Goal: Task Accomplishment & Management: Manage account settings

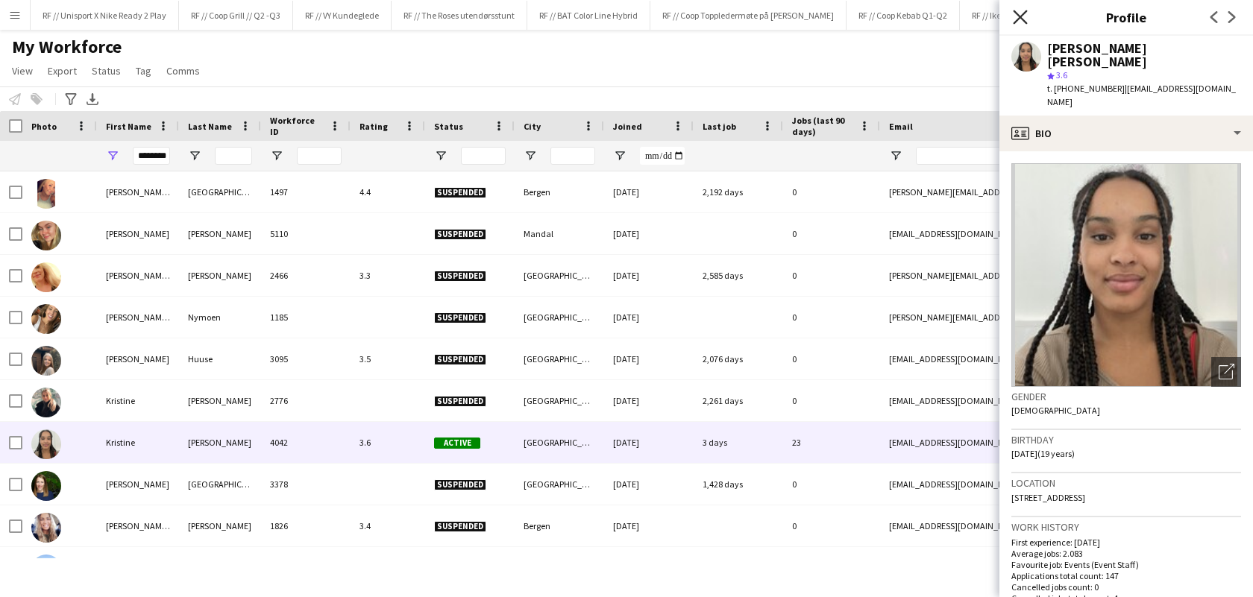
click at [1020, 13] on icon "Close pop-in" at bounding box center [1020, 17] width 14 height 14
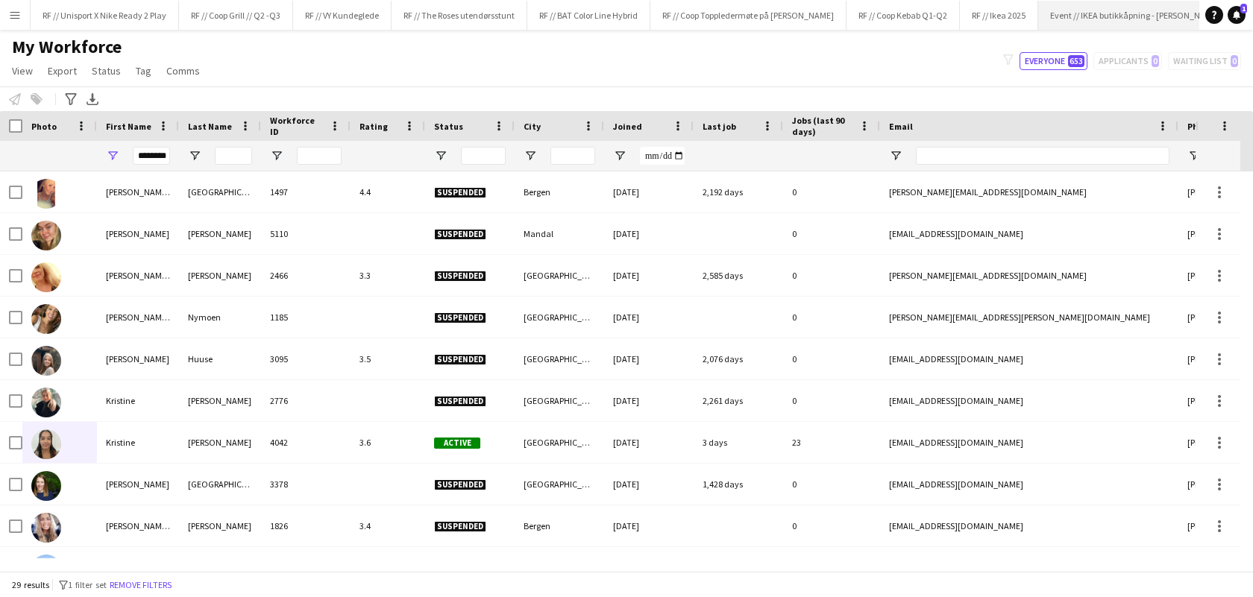
scroll to position [0, 44]
click at [974, 13] on button "RF // Ikea 2025 Close" at bounding box center [955, 15] width 78 height 29
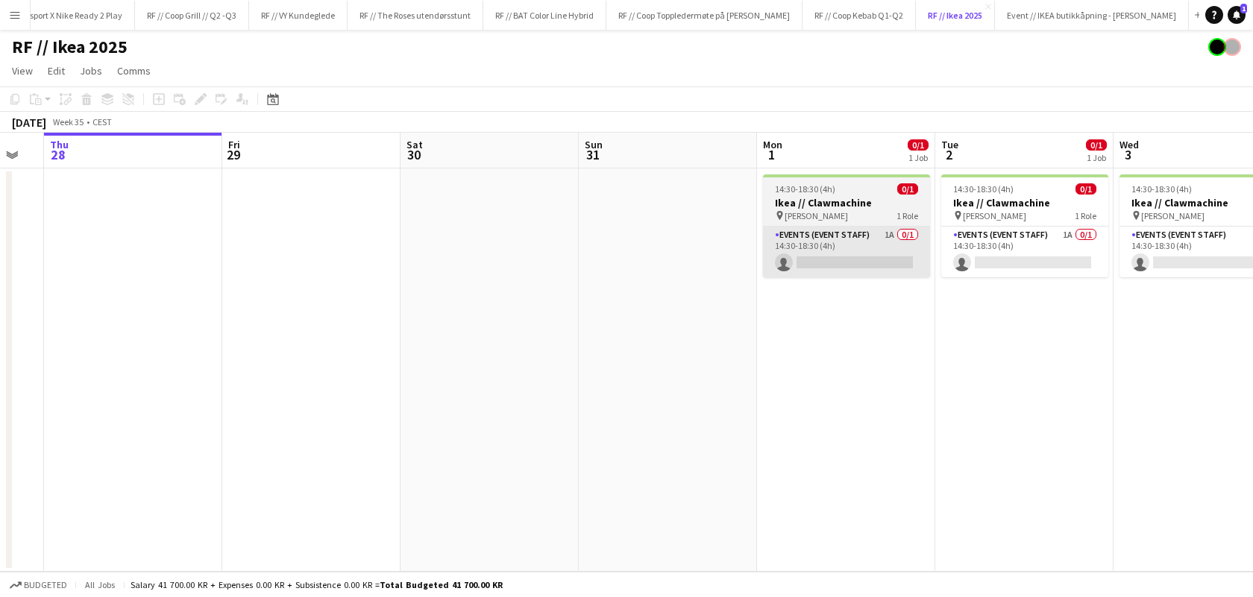
scroll to position [0, 494]
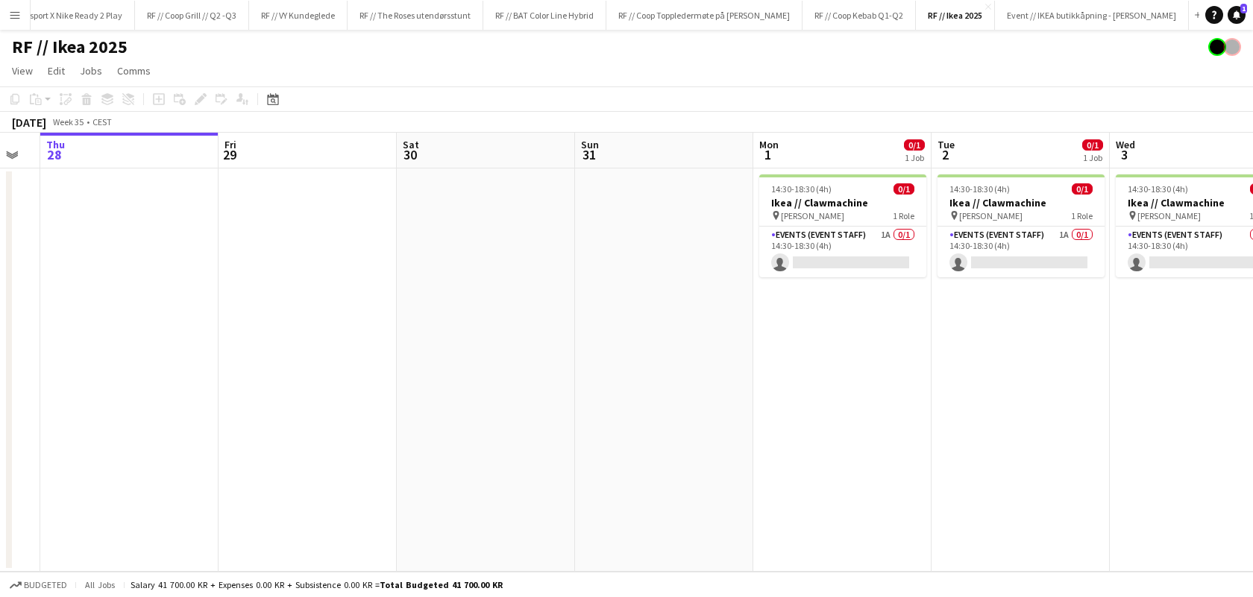
click at [725, 239] on app-date-cell at bounding box center [664, 370] width 178 height 403
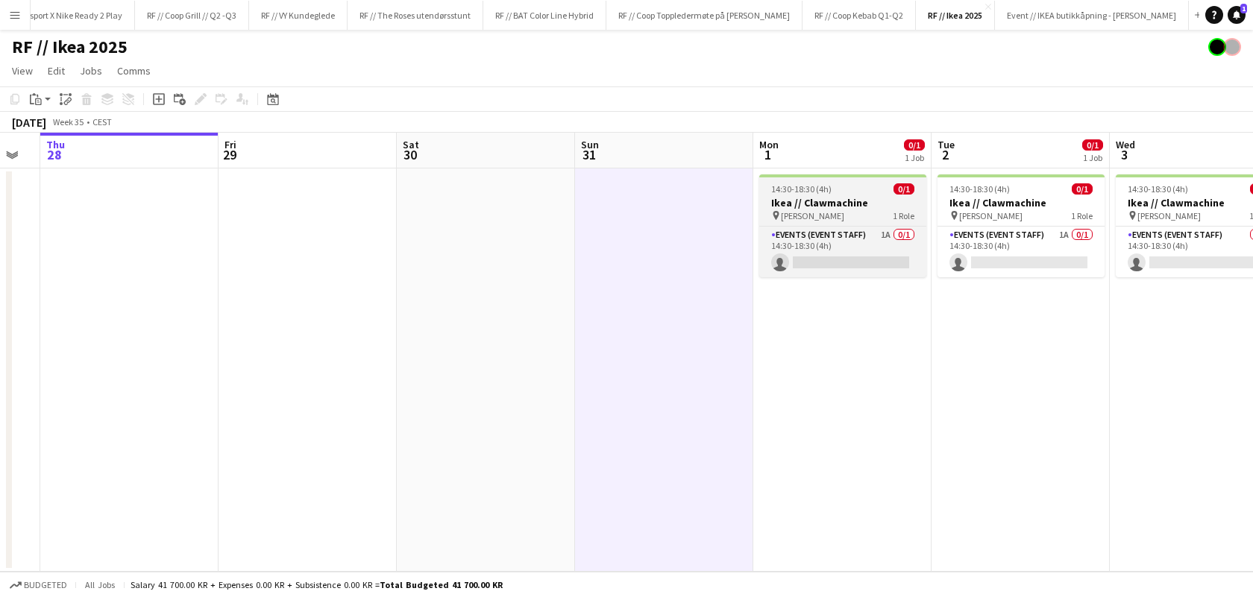
click at [809, 209] on h3 "Ikea // Clawmachine" at bounding box center [842, 202] width 167 height 13
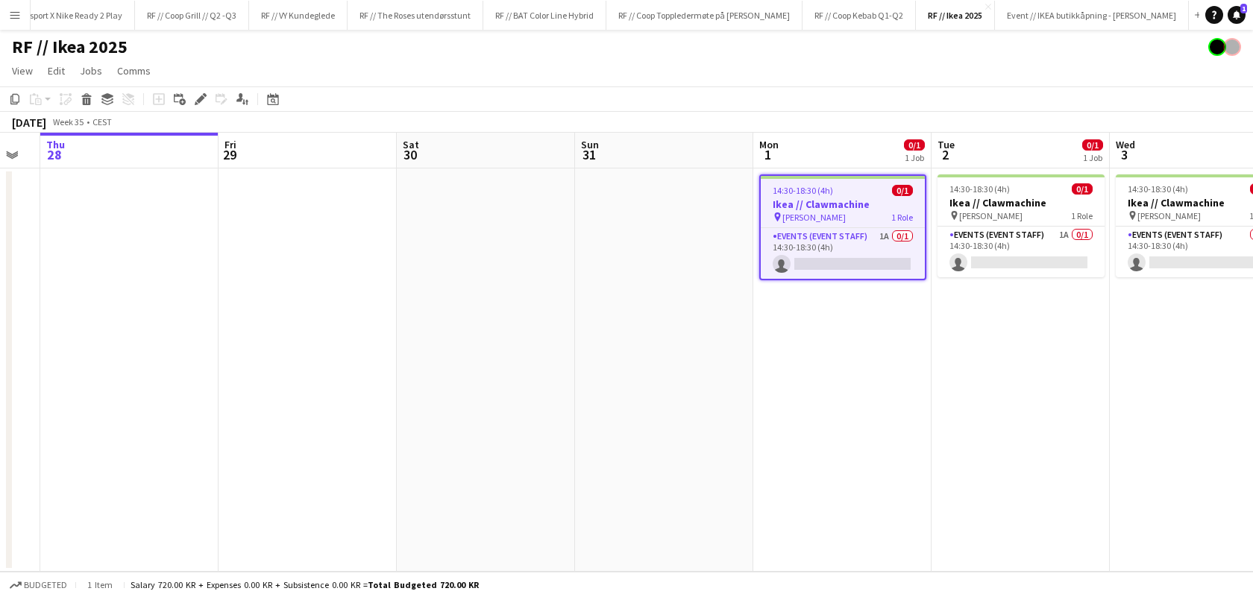
scroll to position [0, 495]
click at [680, 204] on app-date-cell at bounding box center [663, 370] width 178 height 403
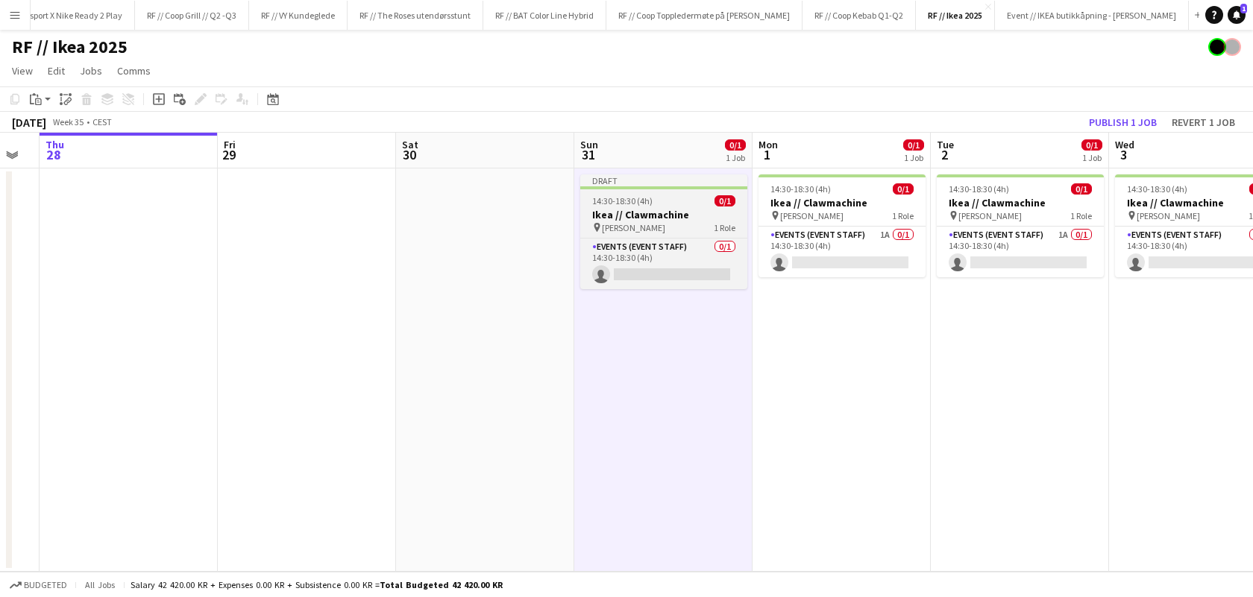
click at [642, 211] on h3 "Ikea // Clawmachine" at bounding box center [663, 214] width 167 height 13
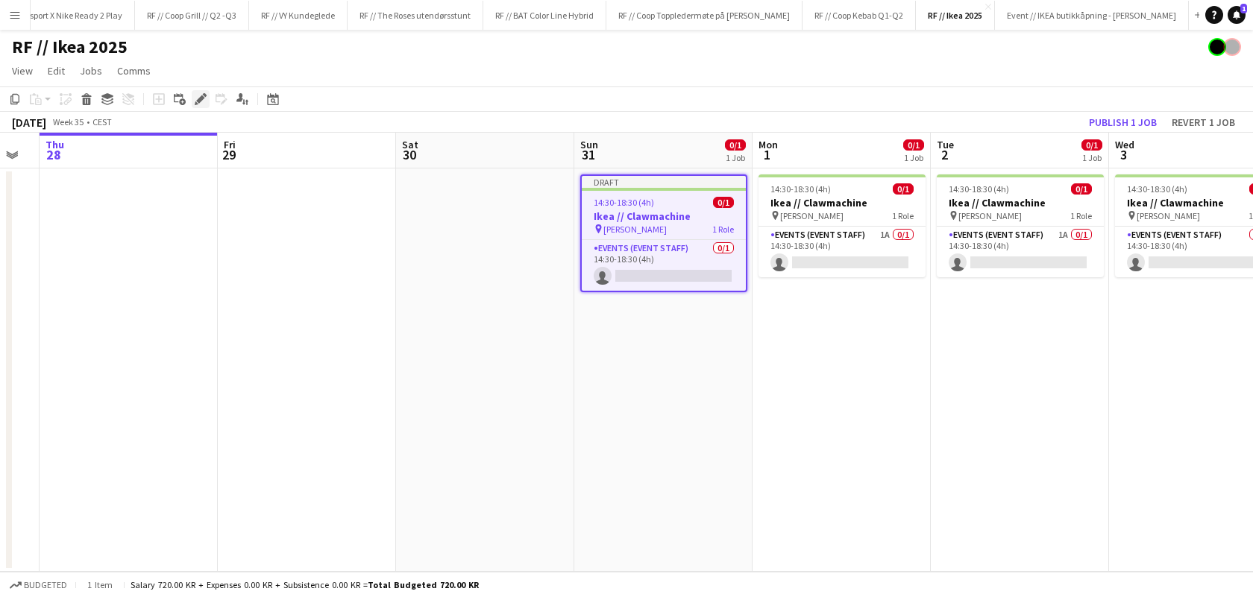
click at [201, 101] on icon at bounding box center [200, 99] width 8 height 8
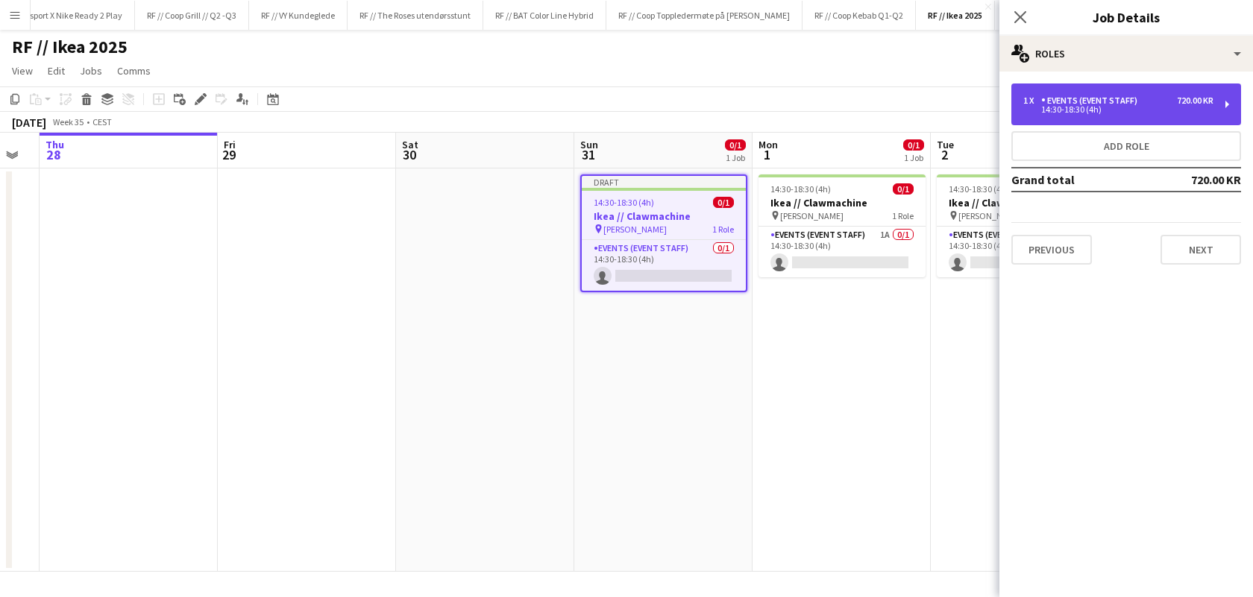
click at [1190, 114] on div "1 x Events (Event Staff) 720.00 KR 14:30-18:30 (4h)" at bounding box center [1126, 105] width 230 height 42
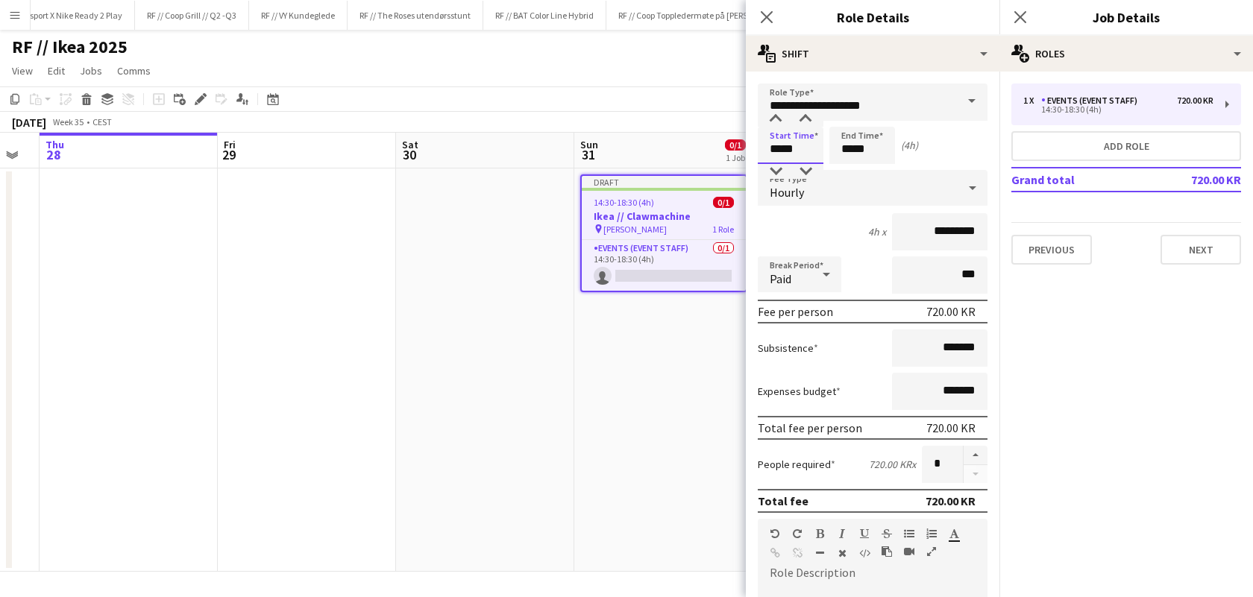
drag, startPoint x: 805, startPoint y: 151, endPoint x: 715, endPoint y: 132, distance: 92.3
click at [722, 139] on body "Menu Boards Boards Boards All jobs Status Workforce Workforce My Workforce Recr…" at bounding box center [626, 298] width 1253 height 597
type input "*****"
click at [935, 109] on input "**********" at bounding box center [873, 102] width 230 height 37
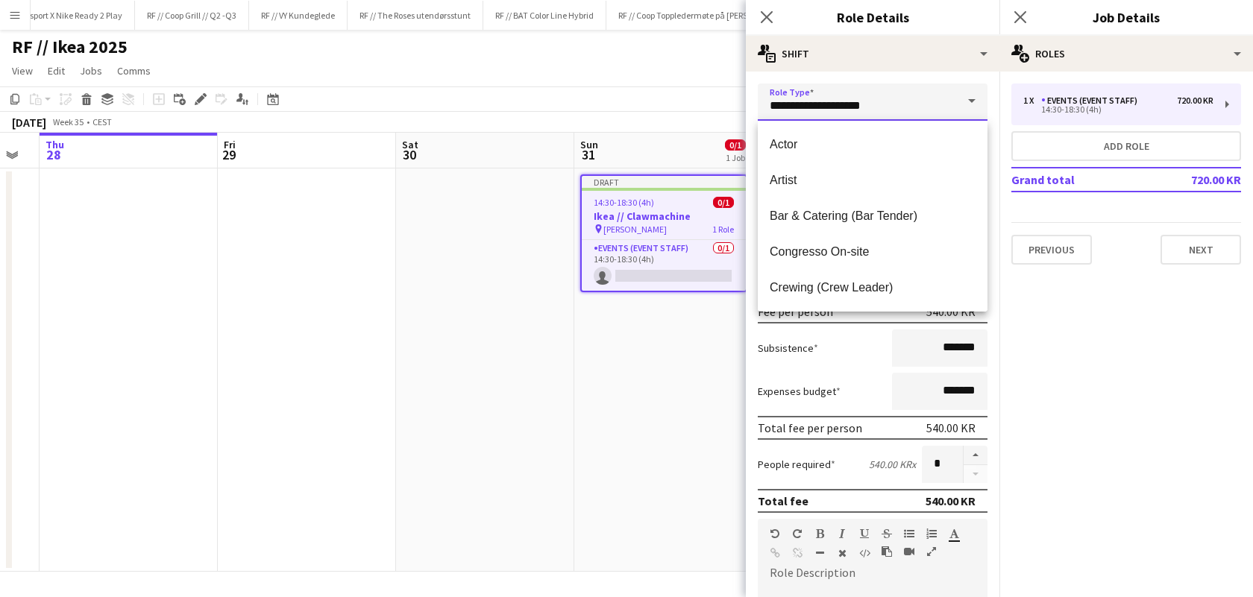
drag, startPoint x: 935, startPoint y: 109, endPoint x: 777, endPoint y: 101, distance: 158.3
click at [777, 101] on input "**********" at bounding box center [873, 102] width 230 height 37
type input "*"
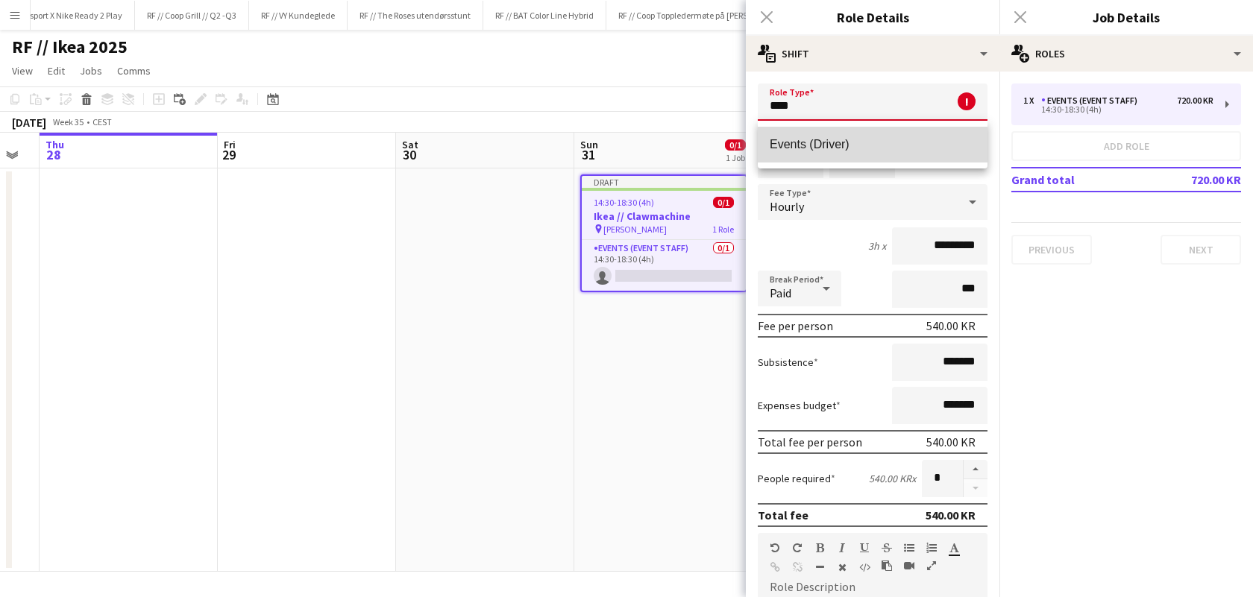
click at [780, 150] on span "Events (Driver)" at bounding box center [873, 144] width 206 height 14
type input "**********"
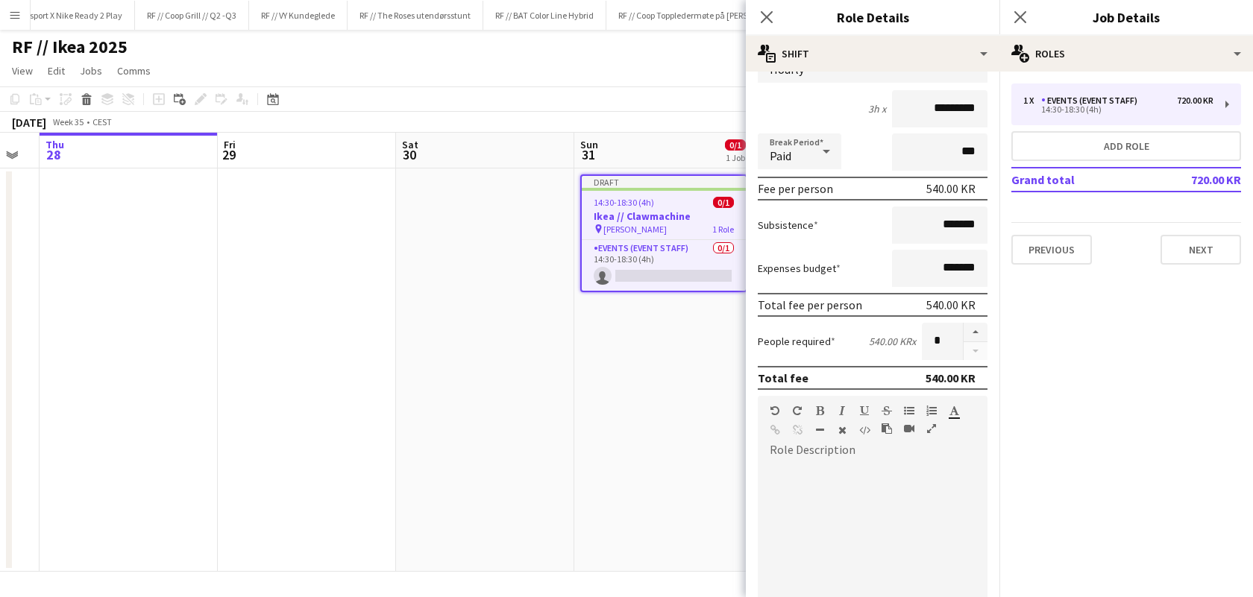
scroll to position [408, 0]
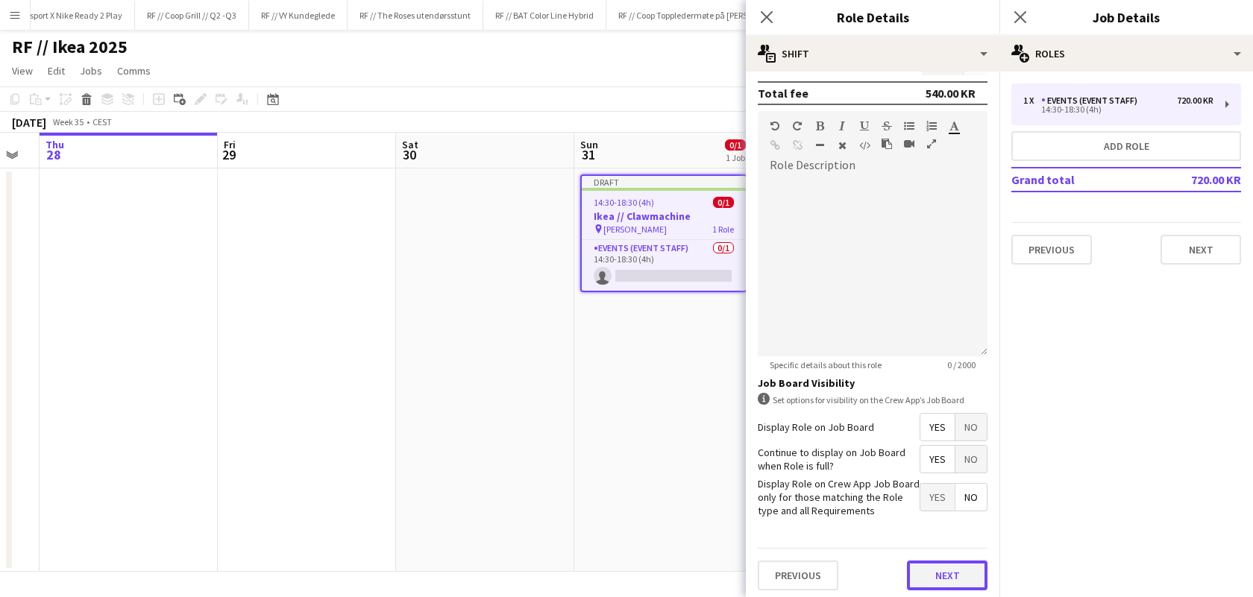
click at [933, 561] on button "Next" at bounding box center [947, 576] width 81 height 30
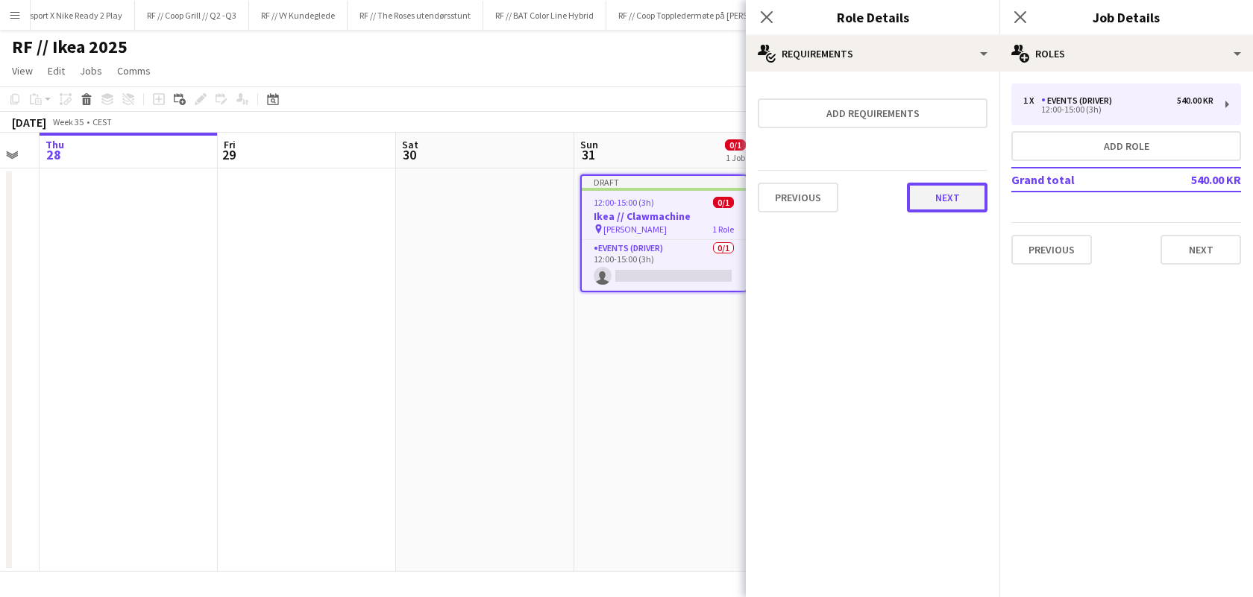
click at [968, 210] on button "Next" at bounding box center [947, 198] width 81 height 30
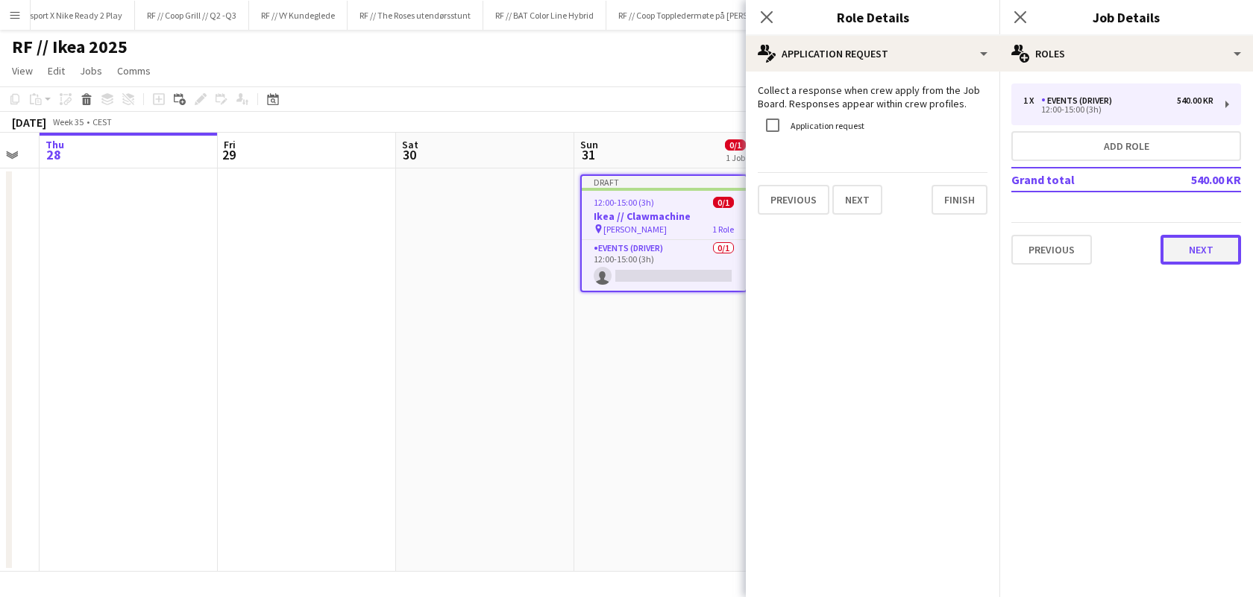
click at [1207, 253] on button "Next" at bounding box center [1200, 250] width 81 height 30
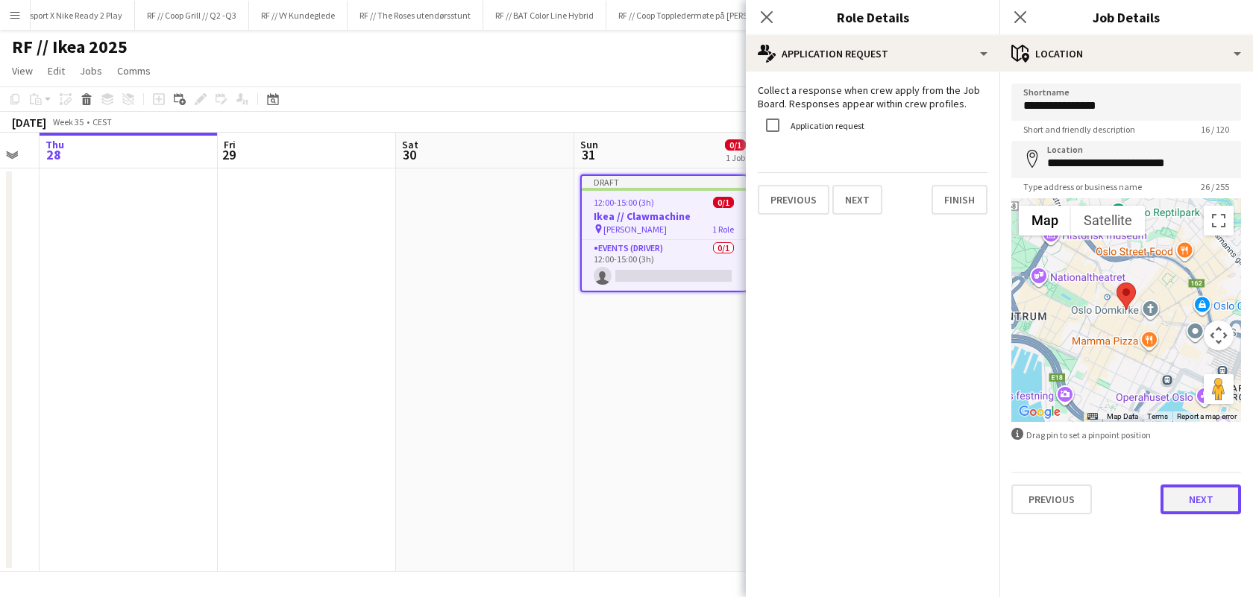
click at [1220, 494] on button "Next" at bounding box center [1200, 500] width 81 height 30
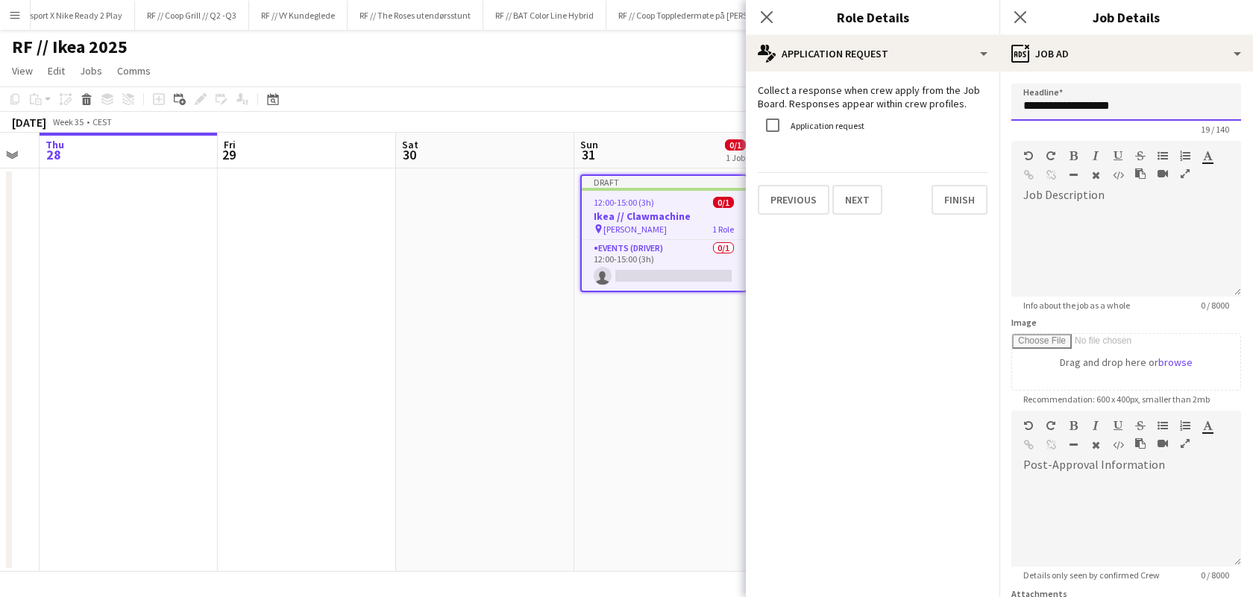
click at [1114, 112] on input "**********" at bounding box center [1126, 102] width 230 height 37
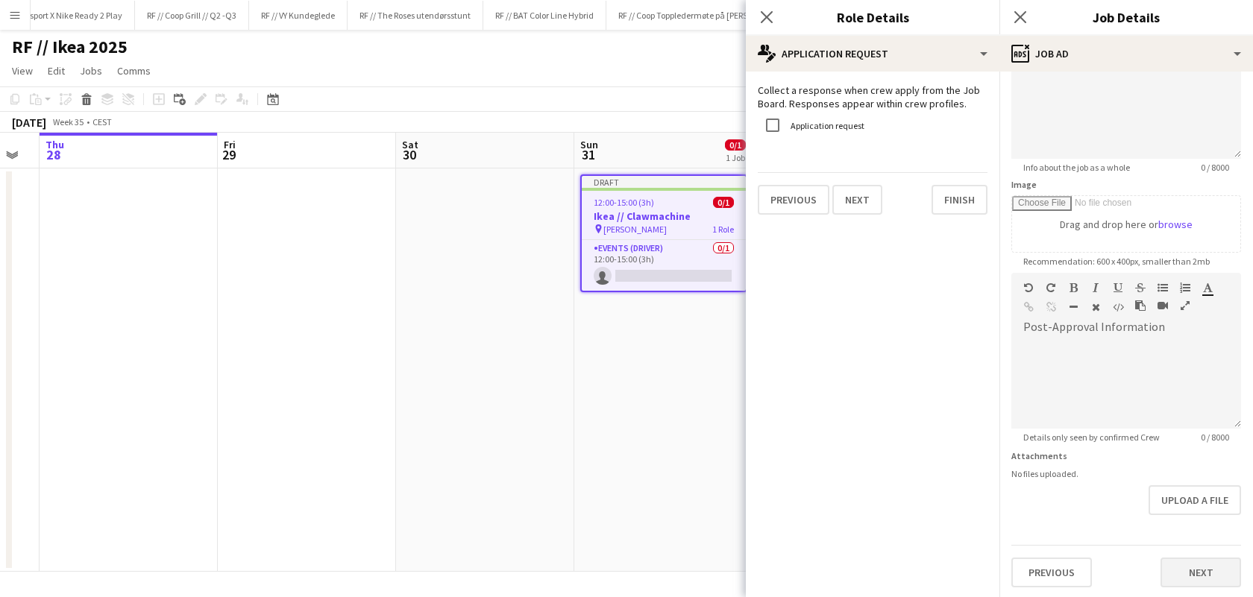
type input "**********"
click at [1205, 560] on button "Next" at bounding box center [1200, 573] width 81 height 30
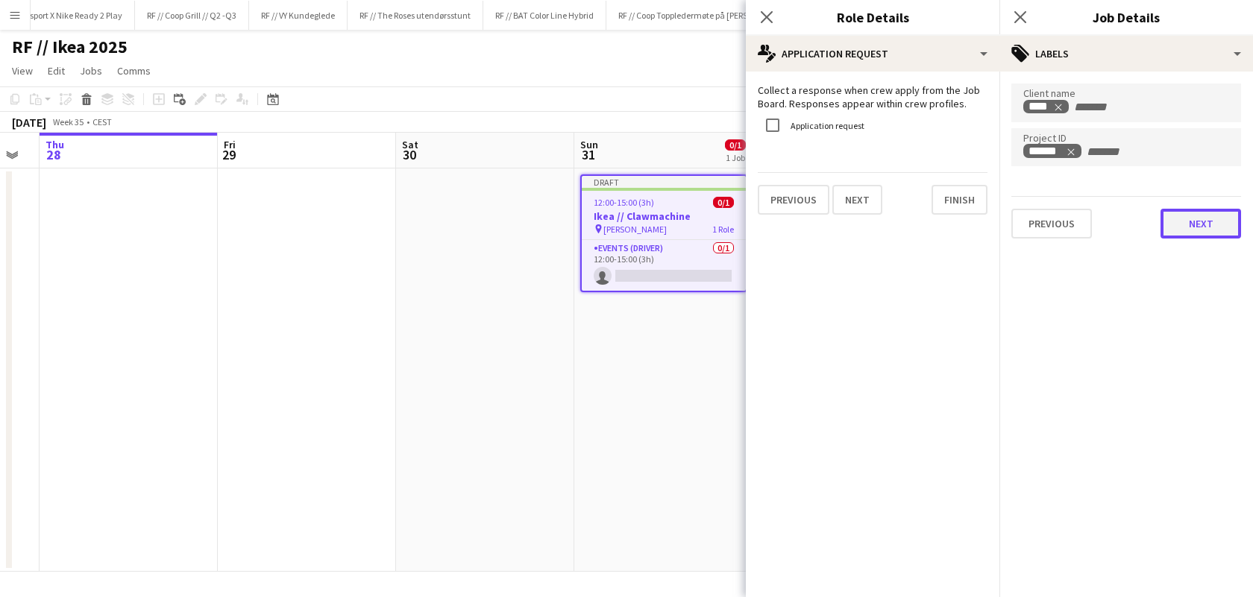
click at [1192, 228] on button "Next" at bounding box center [1200, 224] width 81 height 30
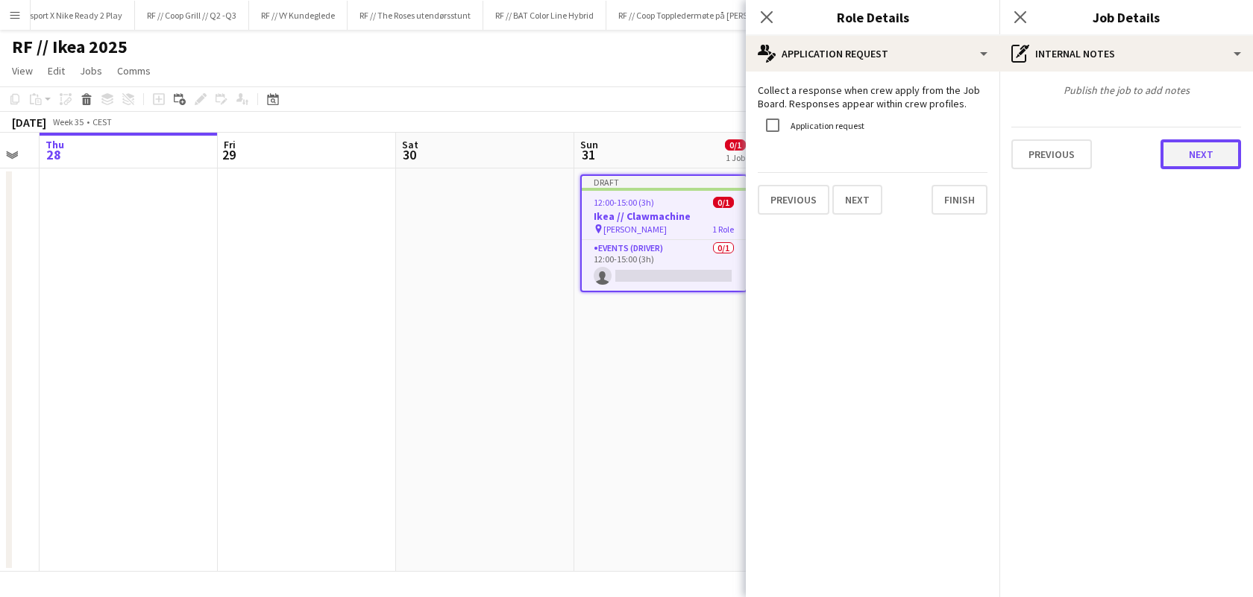
click at [1218, 149] on button "Next" at bounding box center [1200, 154] width 81 height 30
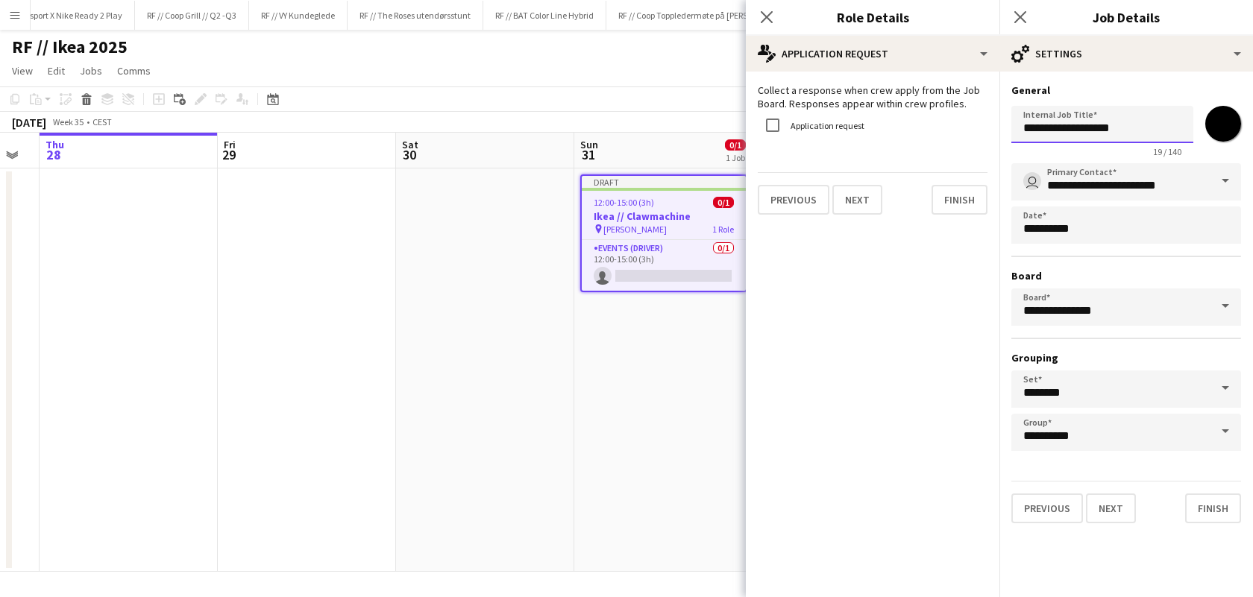
click at [1113, 136] on input "**********" at bounding box center [1102, 124] width 182 height 37
type input "**********"
click at [1202, 506] on button "Finish" at bounding box center [1213, 509] width 56 height 30
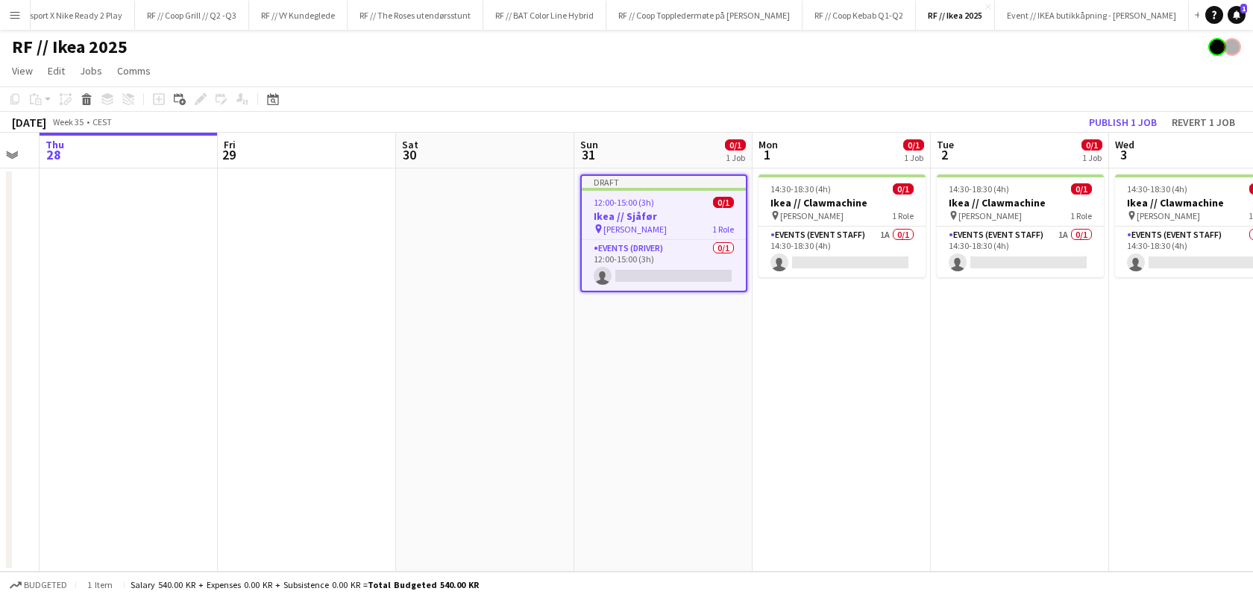
click at [725, 378] on app-date-cell "Draft 12:00-15:00 (3h) 0/1 Ikea // Sjåfør pin [PERSON_NAME] 1 Role Events (Driv…" at bounding box center [663, 370] width 178 height 403
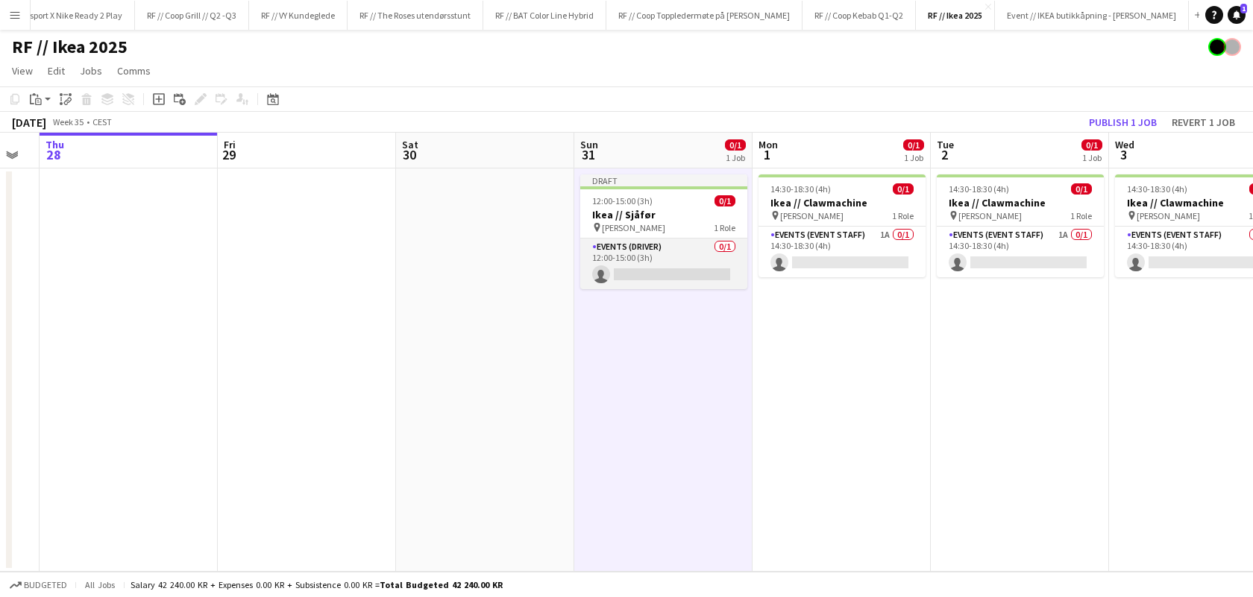
click at [684, 268] on app-card-role "Events (Driver) 0/1 12:00-15:00 (3h) single-neutral-actions" at bounding box center [663, 264] width 167 height 51
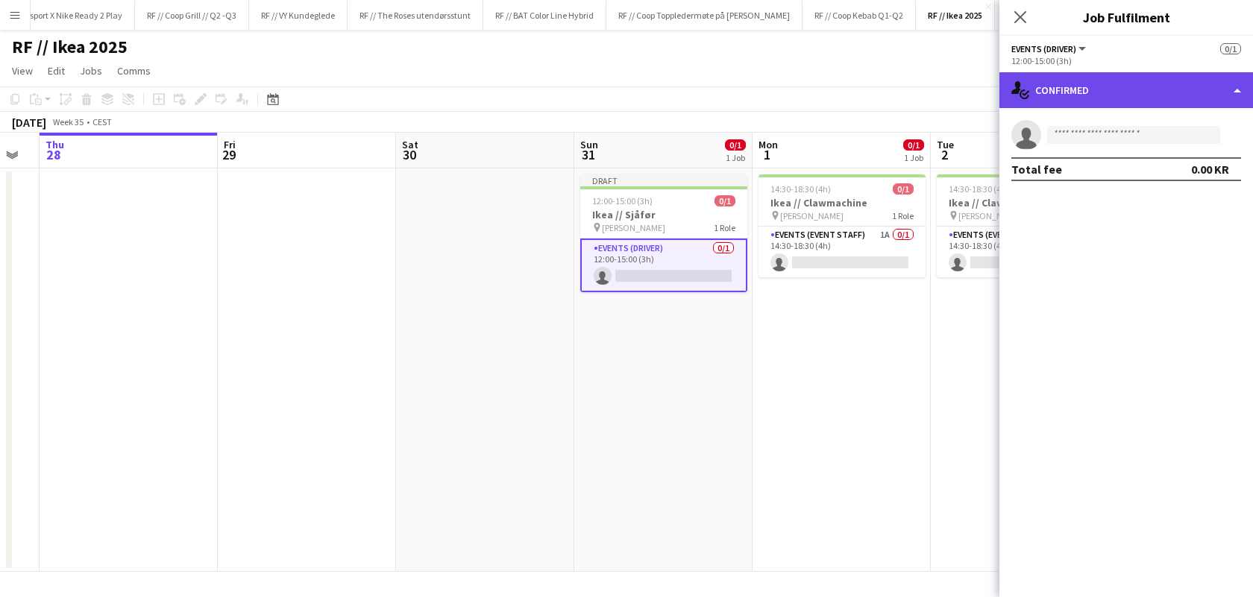
click at [1243, 94] on div "single-neutral-actions-check-2 Confirmed" at bounding box center [1126, 90] width 254 height 36
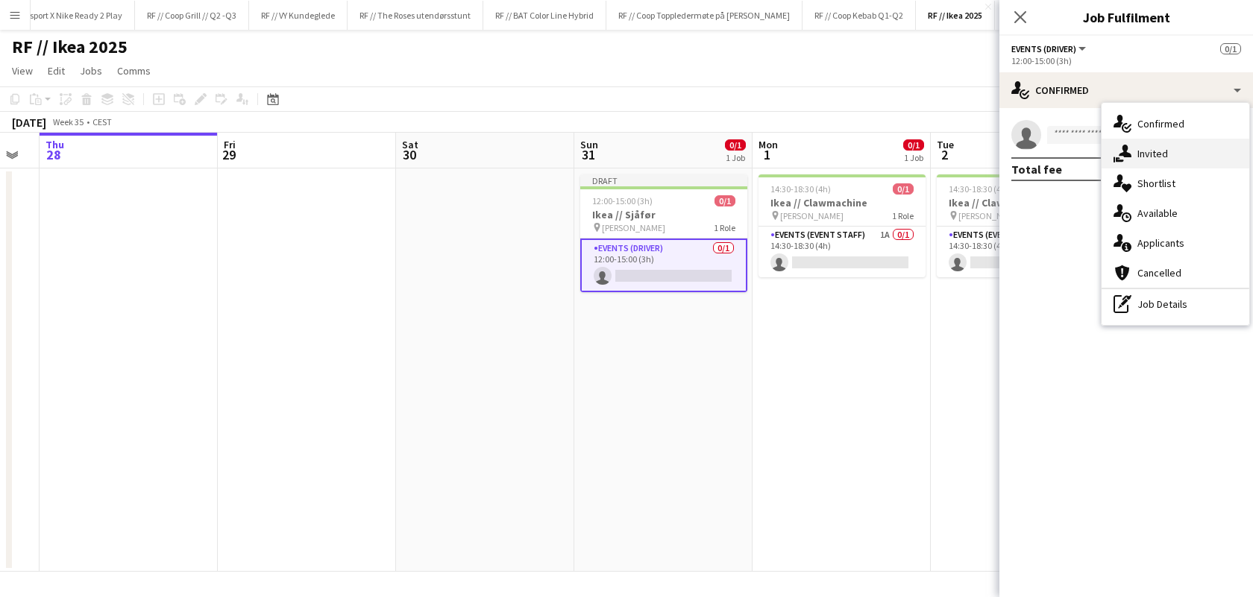
click at [1181, 153] on div "single-neutral-actions-share-1 Invited" at bounding box center [1176, 154] width 148 height 30
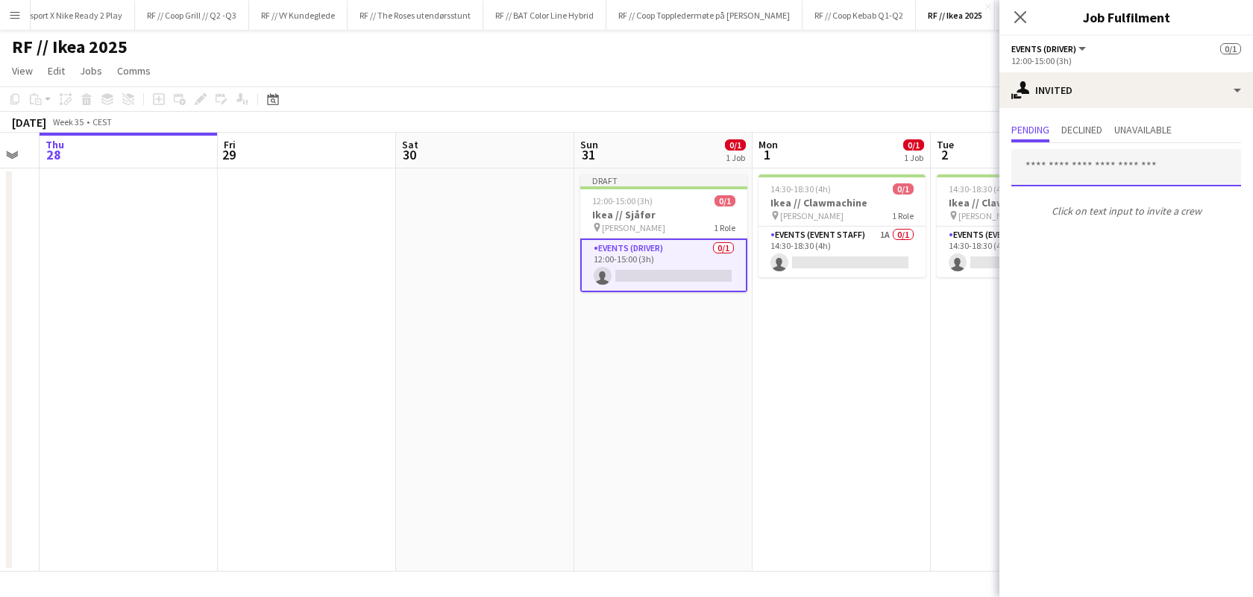
click at [1110, 170] on input "text" at bounding box center [1126, 167] width 230 height 37
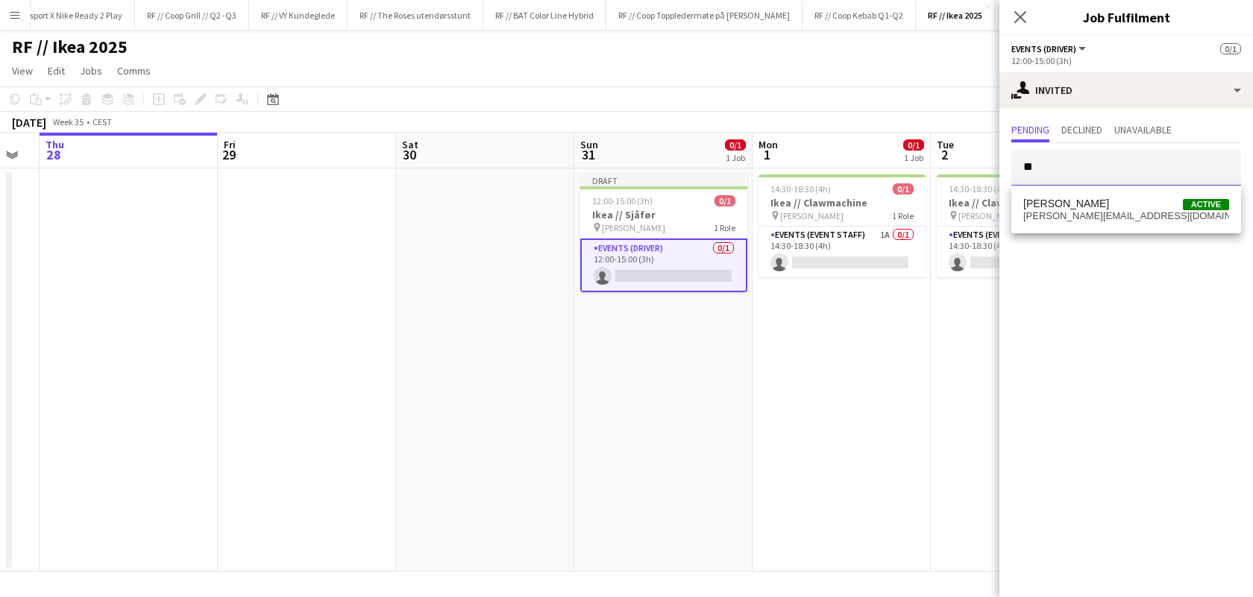
type input "*"
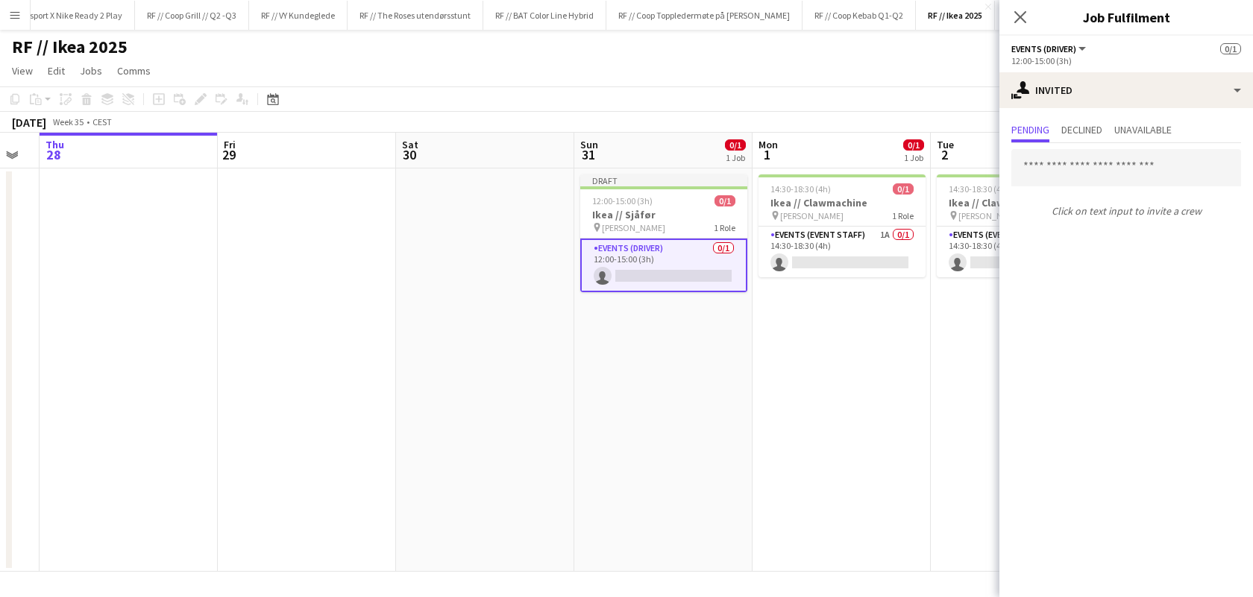
click at [813, 364] on app-date-cell "14:30-18:30 (4h) 0/1 Ikea // Clawmachine pin [PERSON_NAME] 1 Role Events (Event…" at bounding box center [841, 370] width 178 height 403
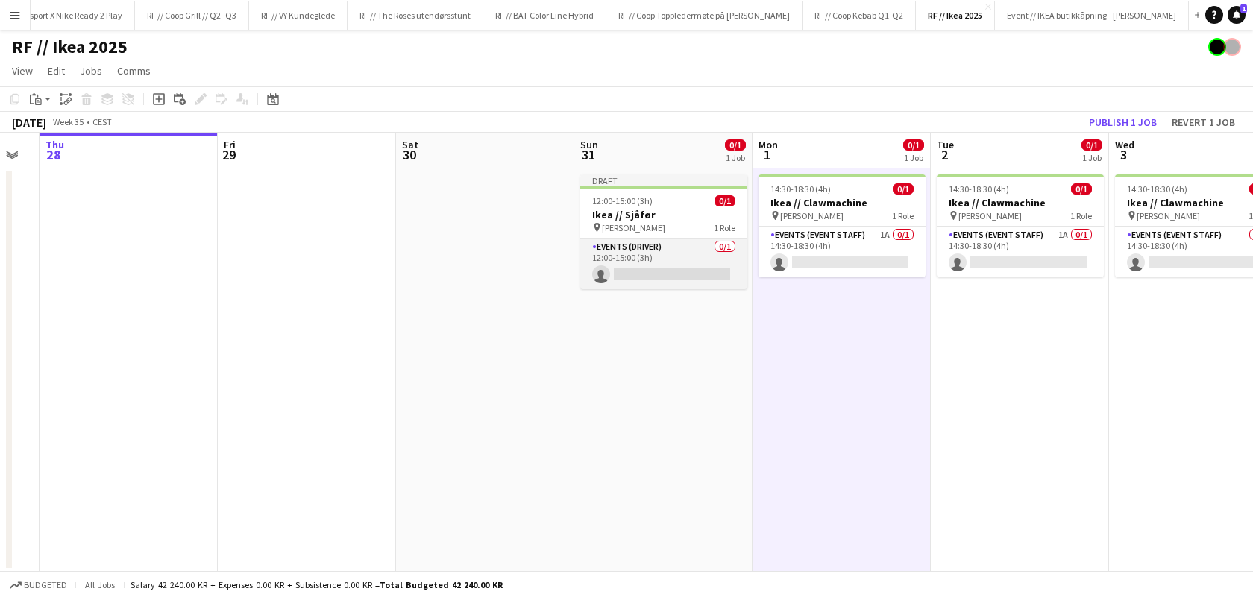
click at [683, 277] on app-card-role "Events (Driver) 0/1 12:00-15:00 (3h) single-neutral-actions" at bounding box center [663, 264] width 167 height 51
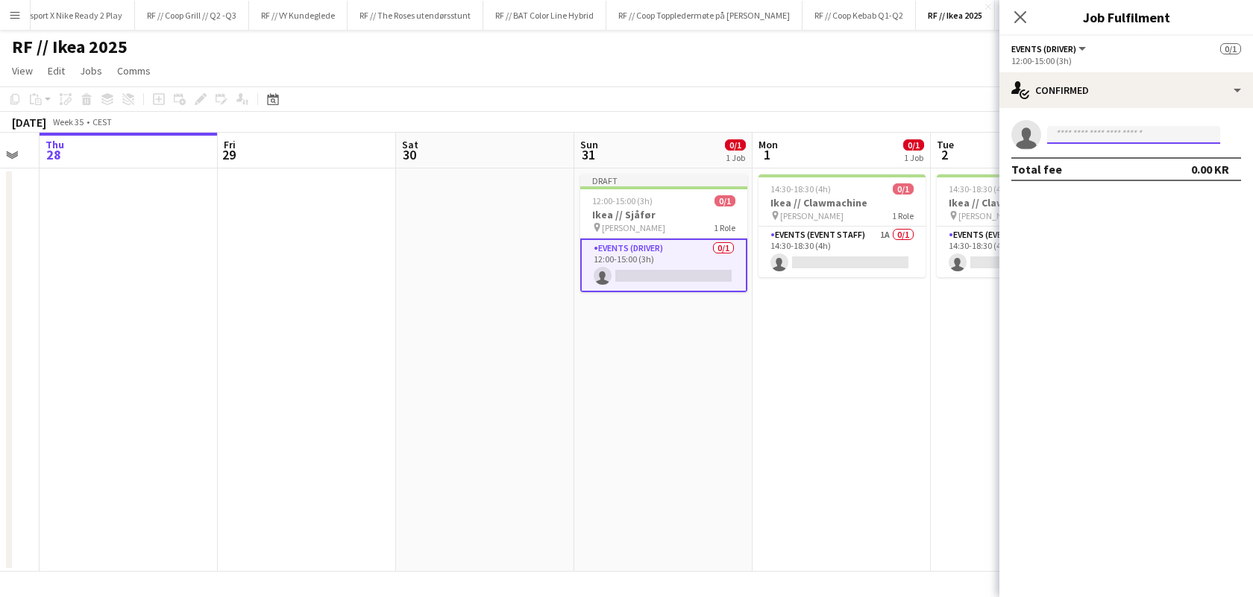
click at [1099, 139] on input at bounding box center [1133, 135] width 173 height 18
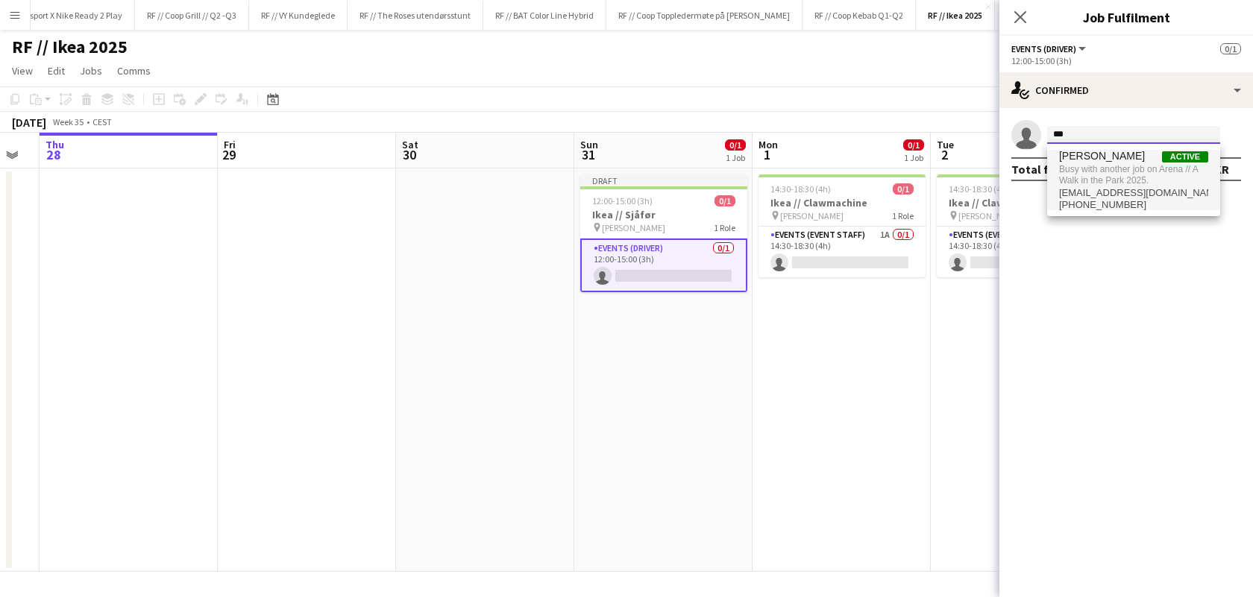
type input "***"
click at [1093, 160] on span "[PERSON_NAME]" at bounding box center [1102, 156] width 86 height 13
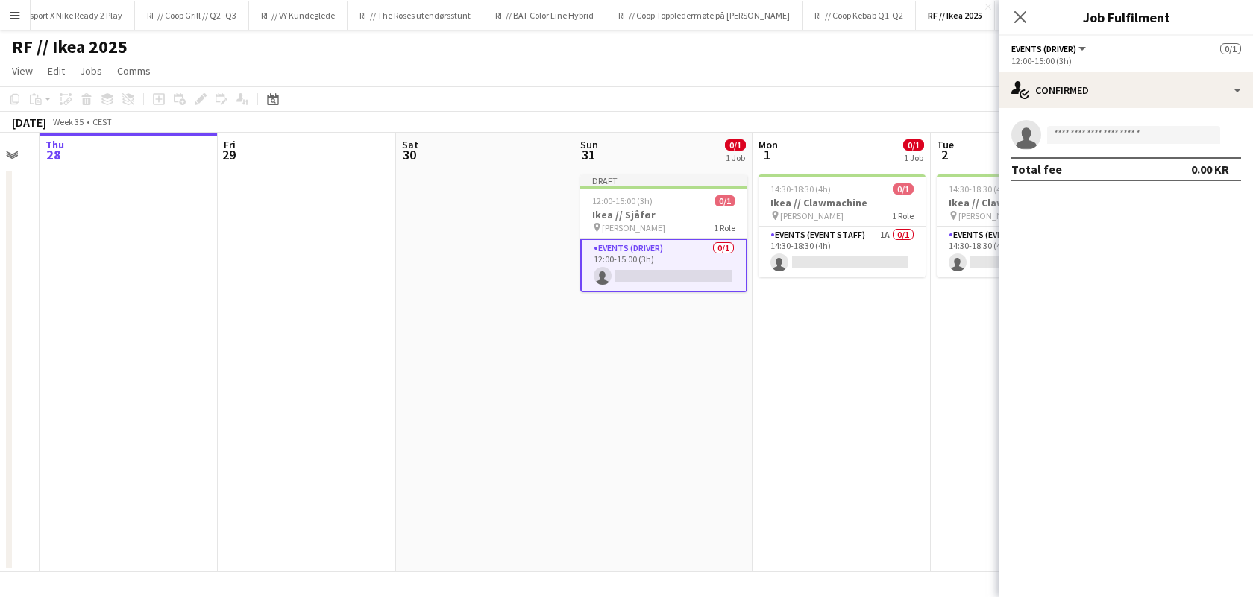
click at [553, 54] on div "RF // Ikea 2025 user" at bounding box center [626, 44] width 1253 height 28
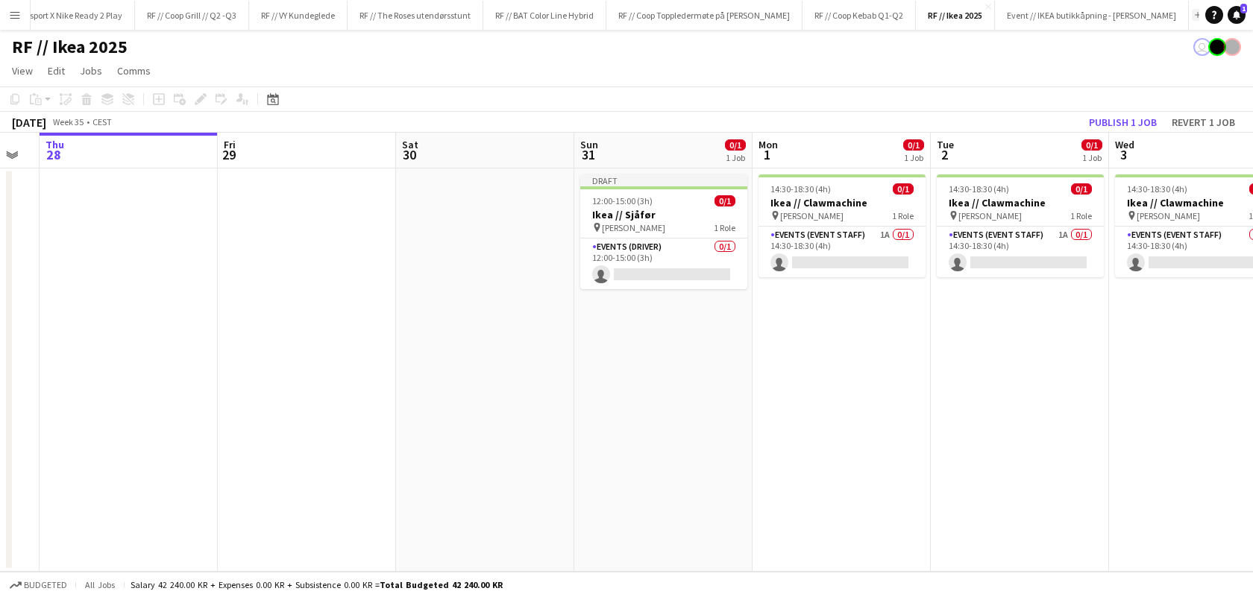
click at [1192, 18] on button "Add" at bounding box center [1198, 15] width 12 height 12
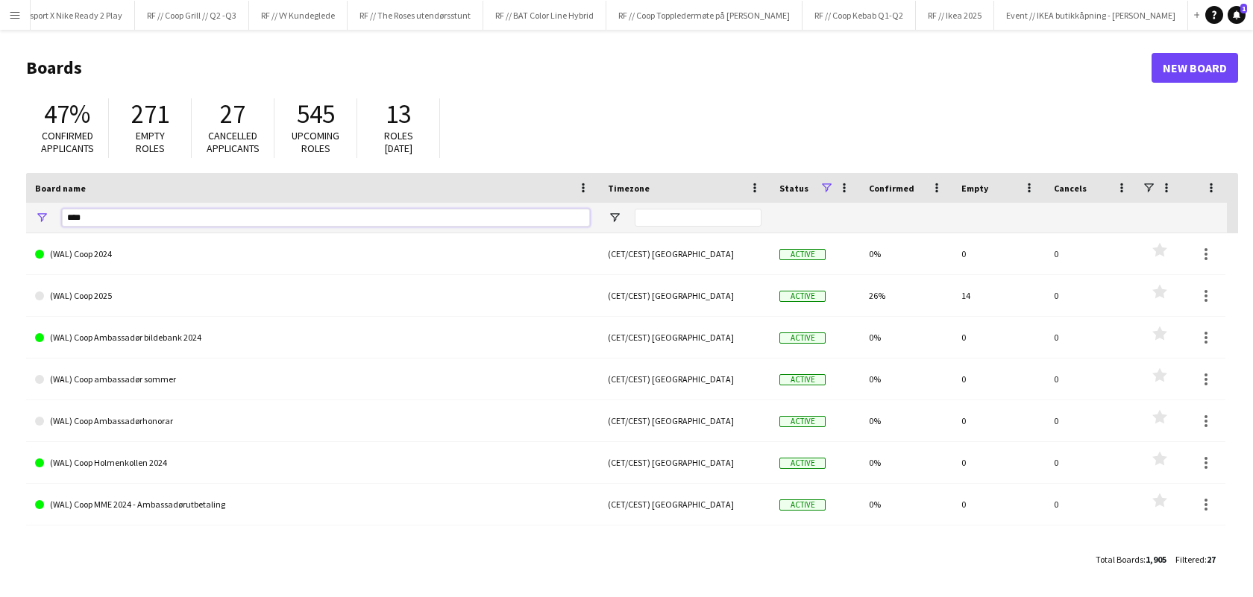
click at [93, 216] on input "****" at bounding box center [326, 218] width 528 height 18
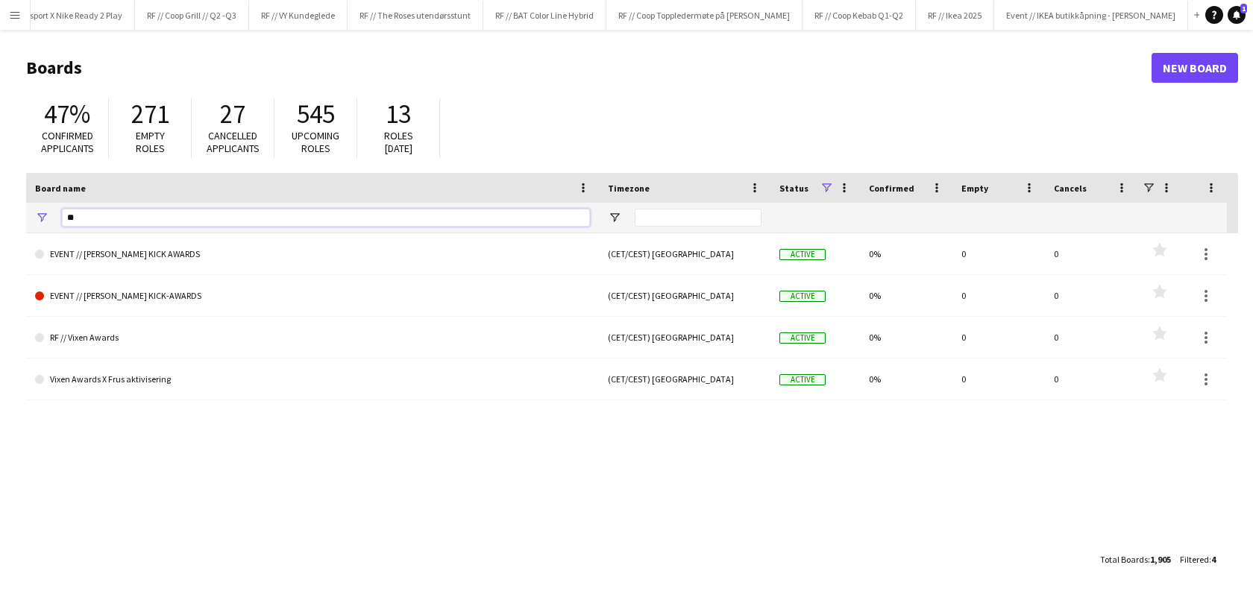
type input "*"
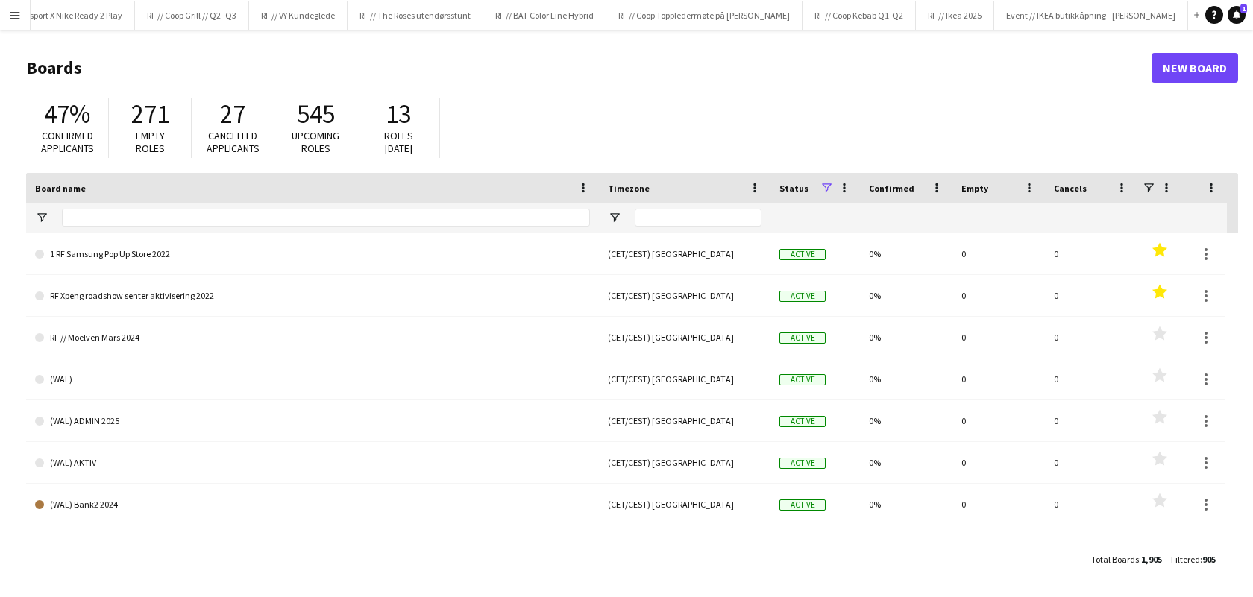
click at [14, 16] on app-icon "Menu" at bounding box center [15, 15] width 12 height 12
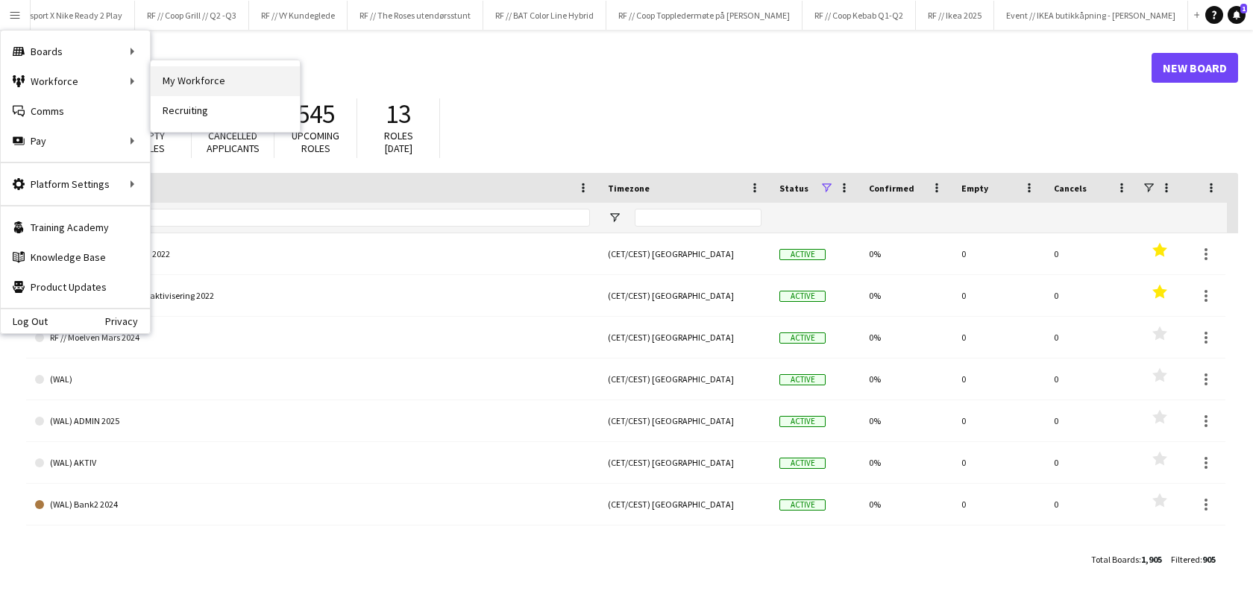
click at [203, 80] on link "My Workforce" at bounding box center [225, 81] width 149 height 30
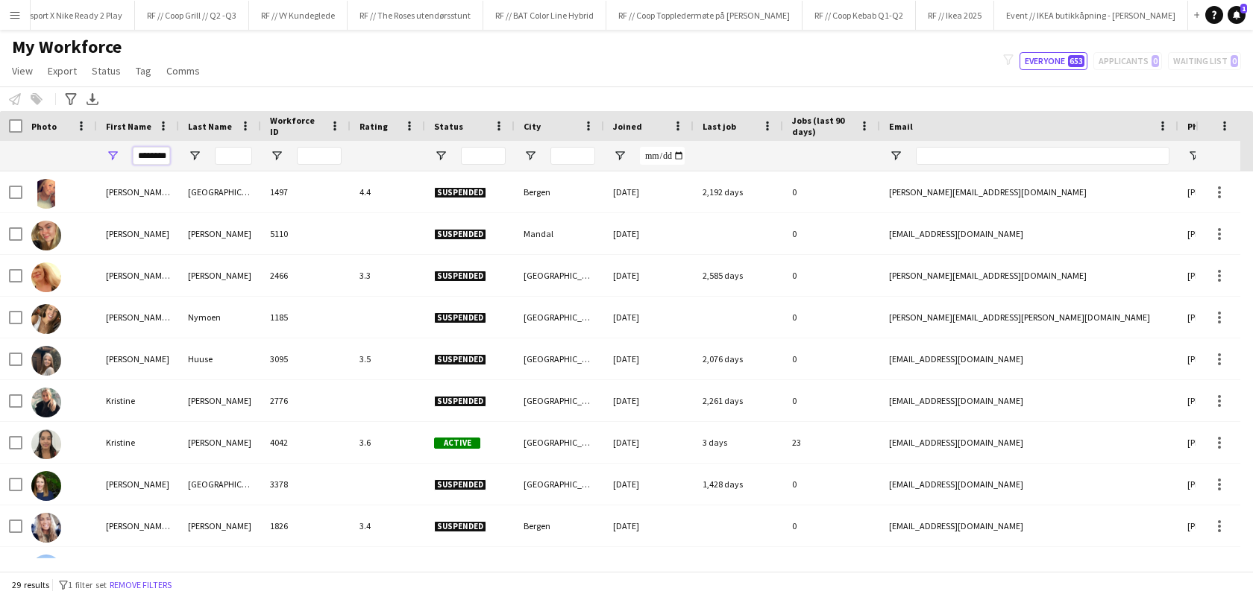
click at [160, 148] on input "********" at bounding box center [151, 156] width 37 height 18
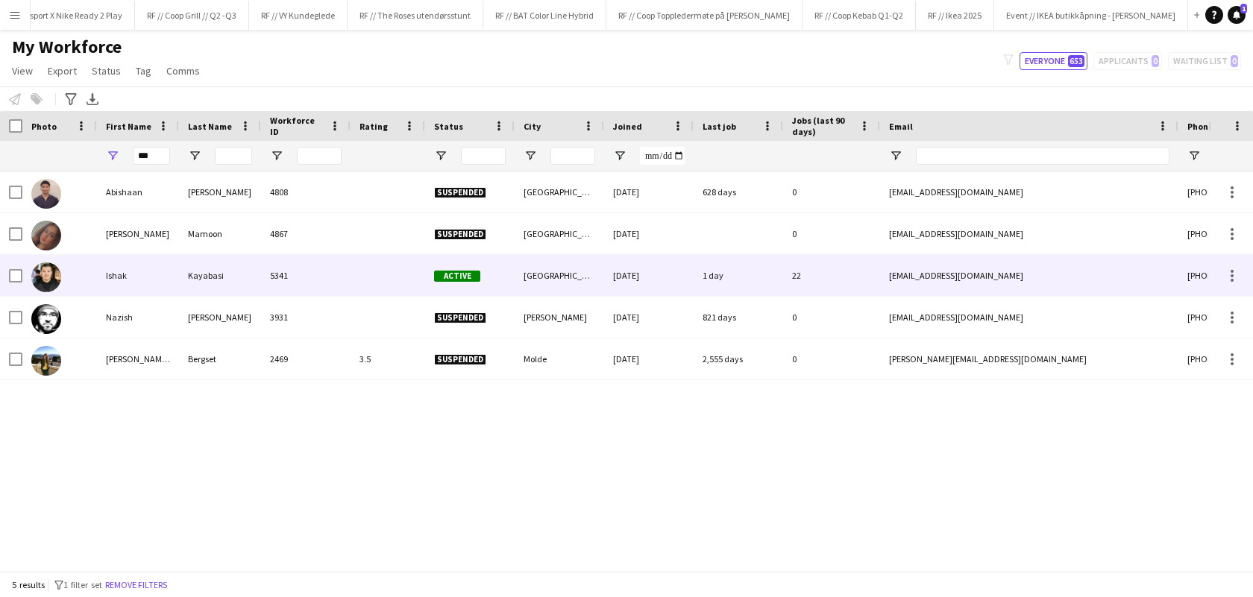
click at [110, 276] on div "Ishak" at bounding box center [138, 275] width 82 height 41
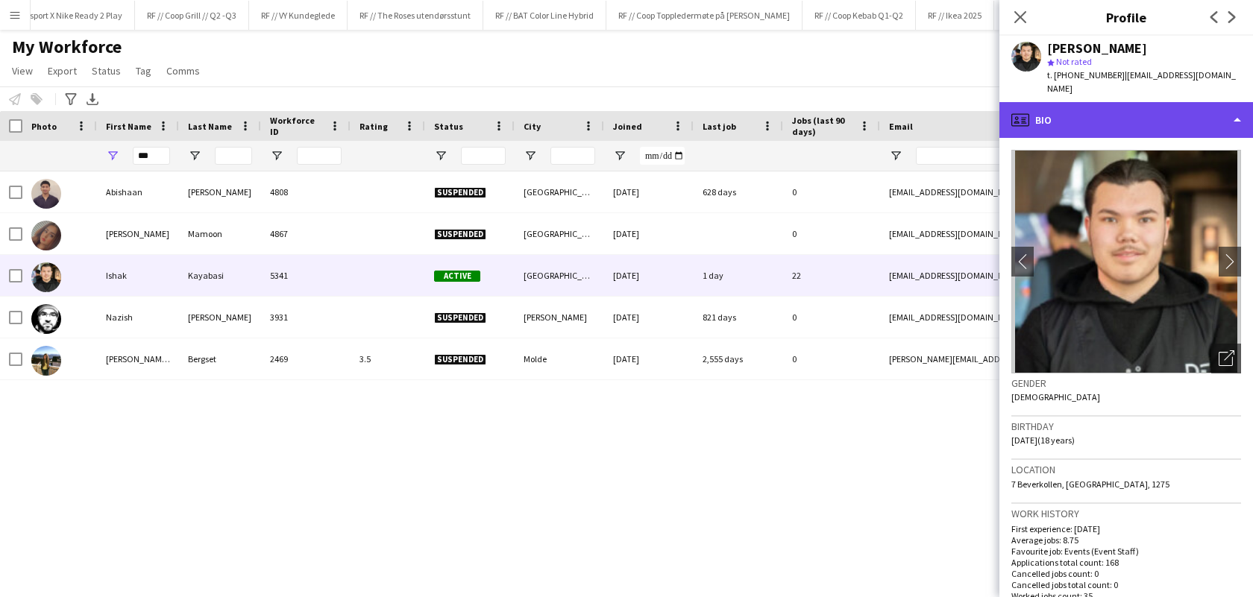
click at [1229, 116] on div "profile Bio" at bounding box center [1126, 120] width 254 height 36
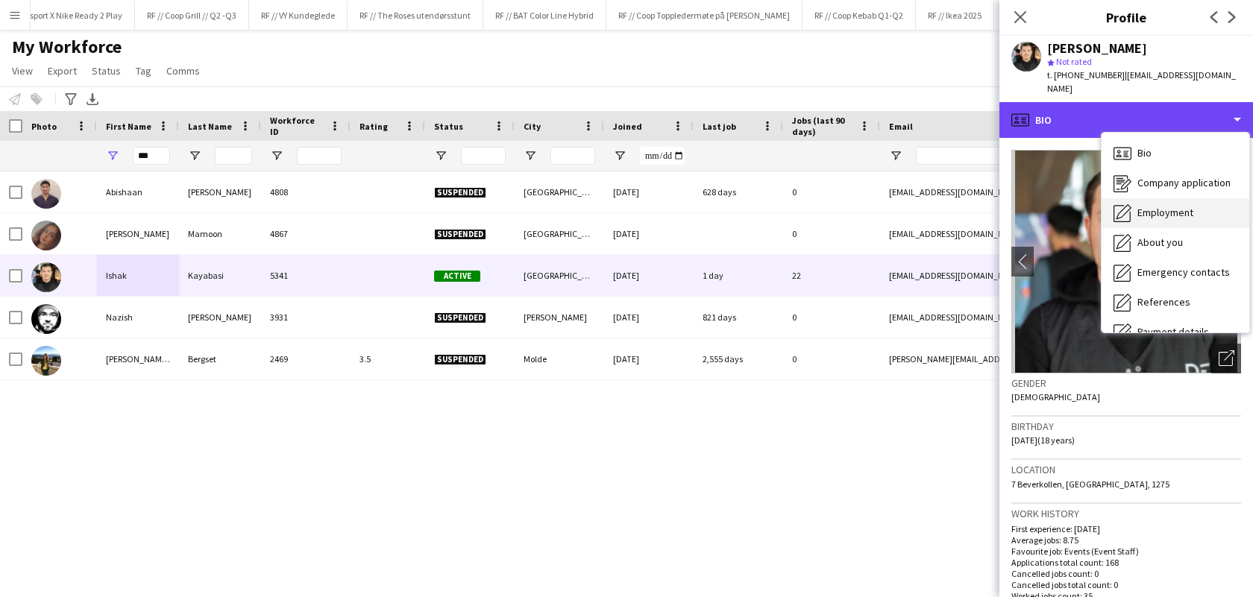
scroll to position [139, 0]
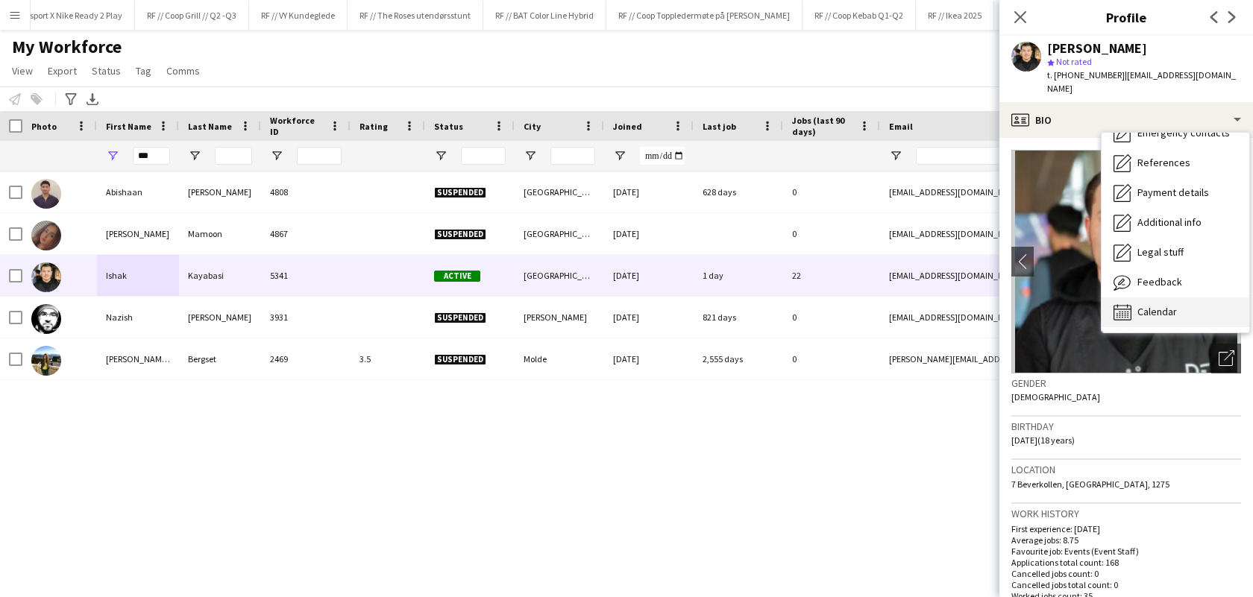
click at [1163, 309] on div "Calendar Calendar" at bounding box center [1176, 313] width 148 height 30
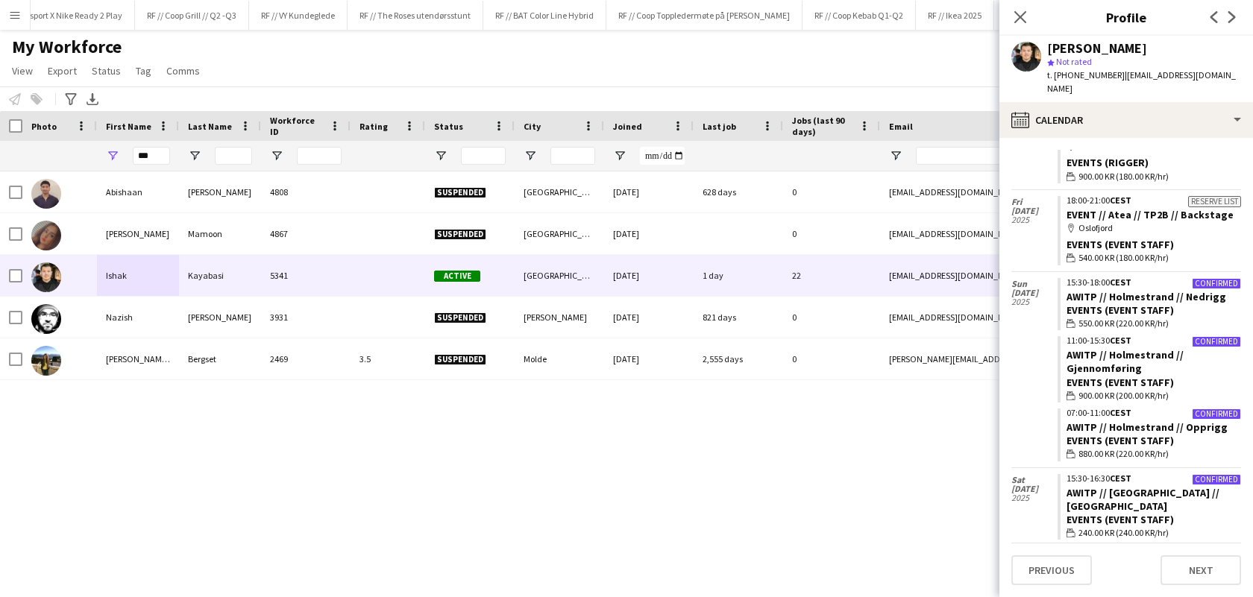
scroll to position [1948, 0]
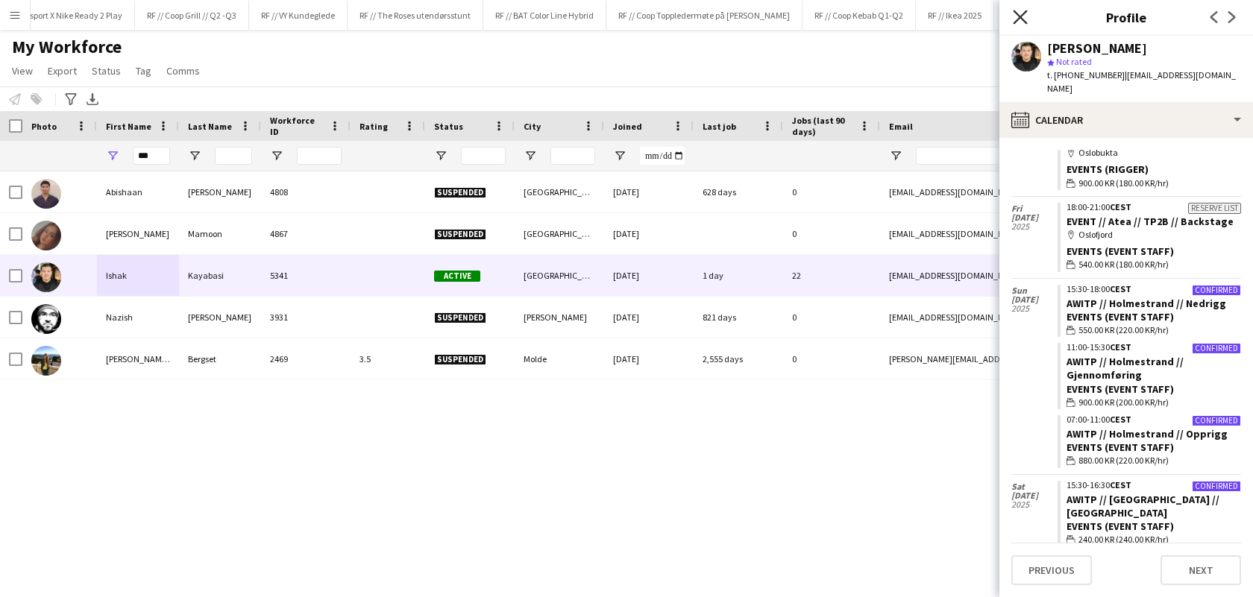
click at [1025, 23] on icon at bounding box center [1020, 17] width 14 height 14
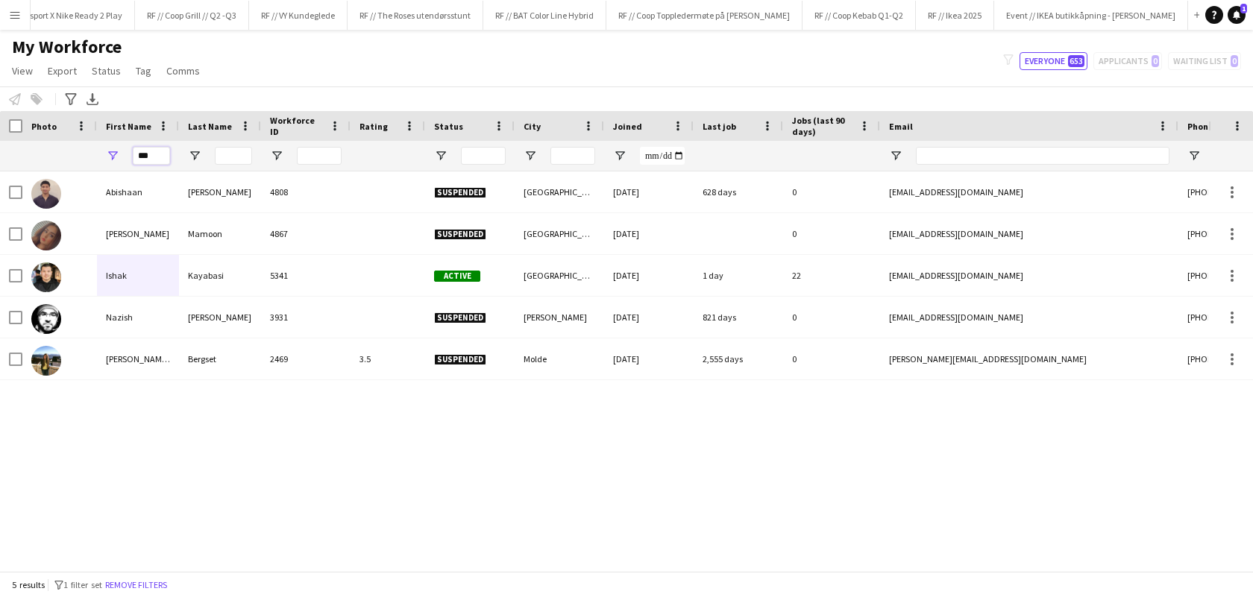
click at [159, 160] on input "***" at bounding box center [151, 156] width 37 height 18
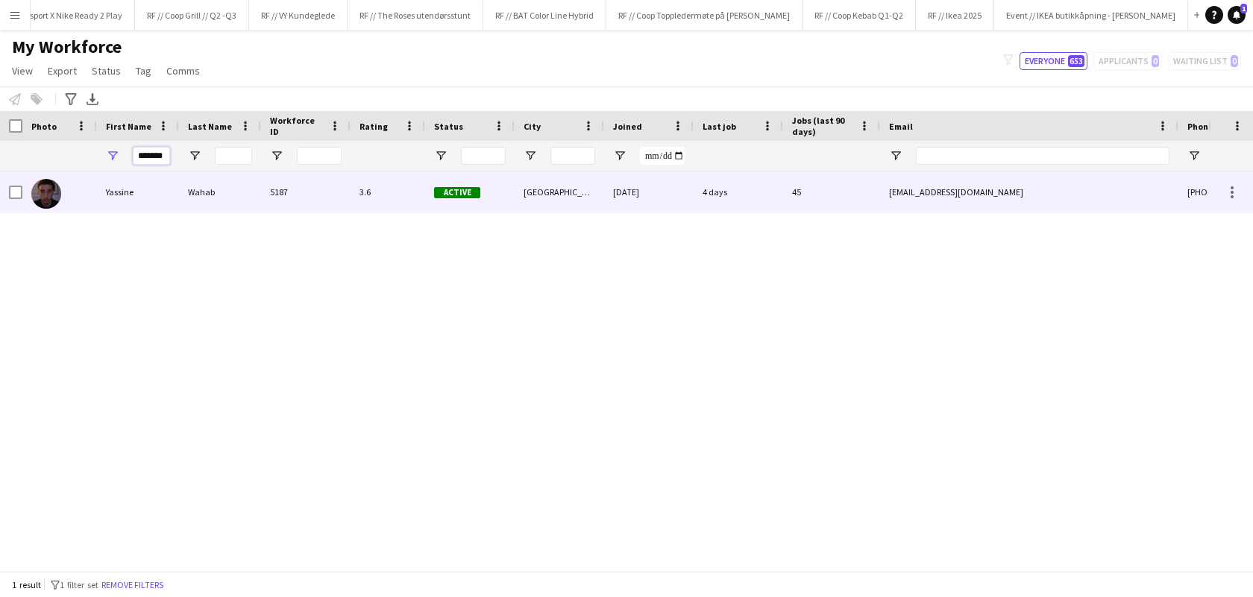
type input "*******"
click at [114, 192] on div "Yassine" at bounding box center [138, 192] width 82 height 41
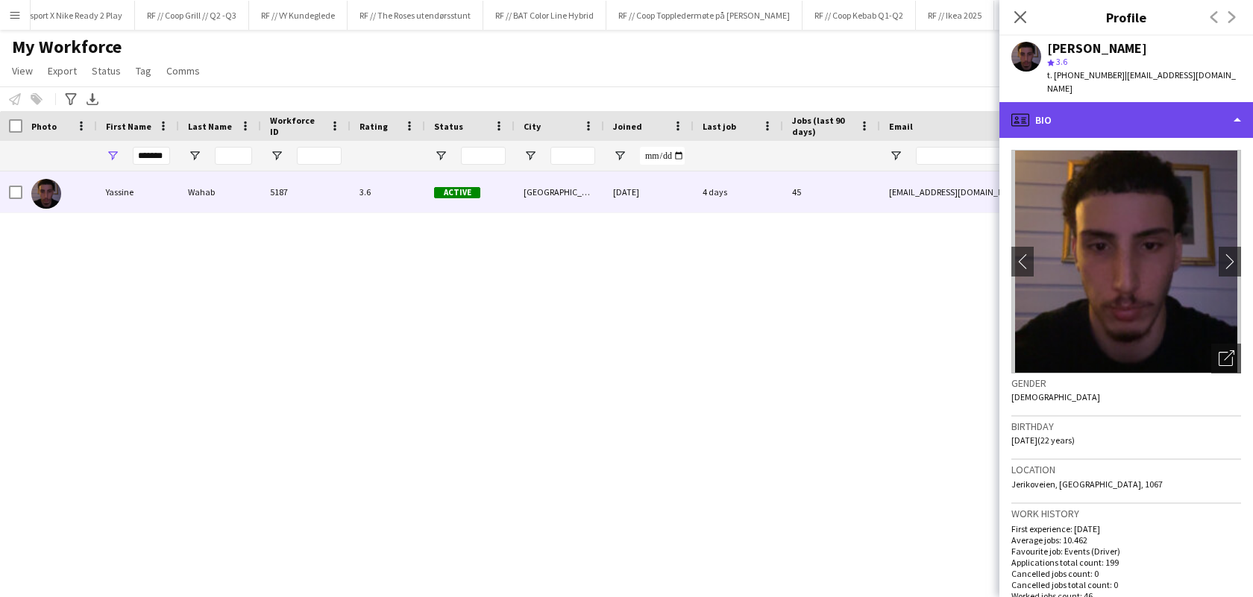
click at [1210, 108] on div "profile Bio" at bounding box center [1126, 120] width 254 height 36
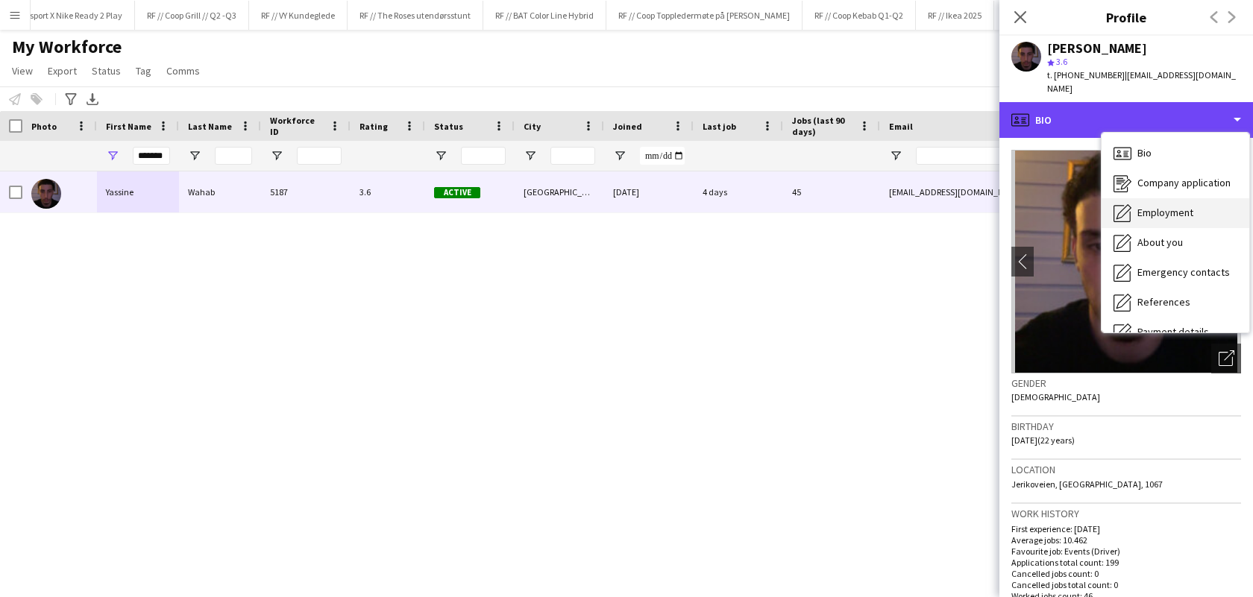
scroll to position [139, 0]
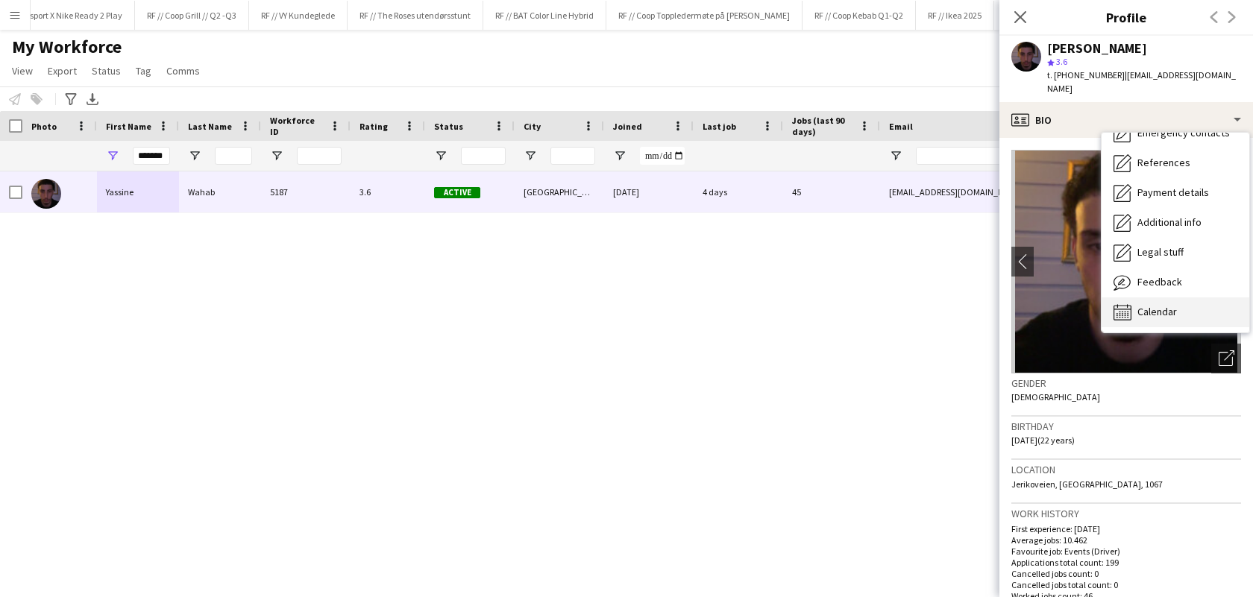
click at [1150, 305] on span "Calendar" at bounding box center [1157, 311] width 40 height 13
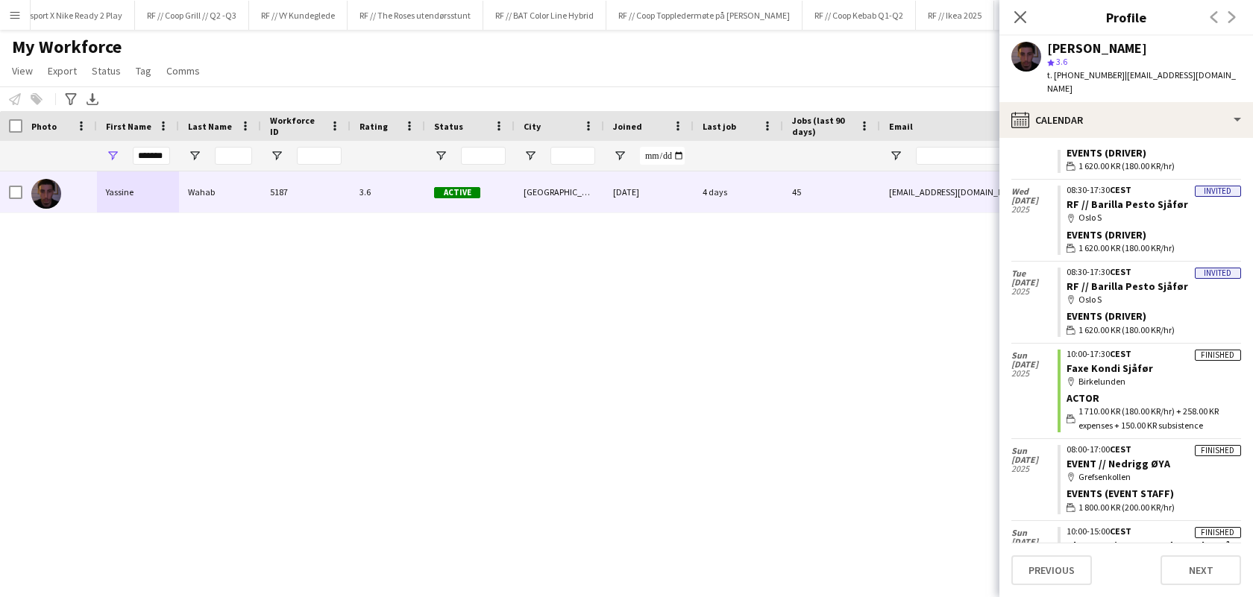
scroll to position [268, 0]
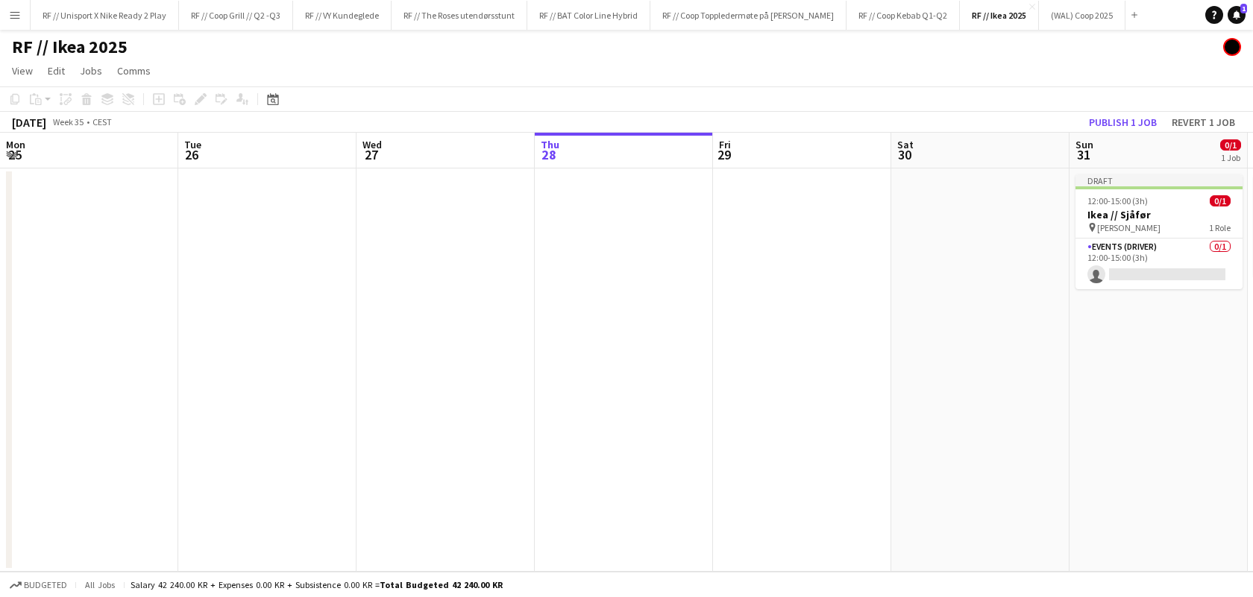
scroll to position [0, 564]
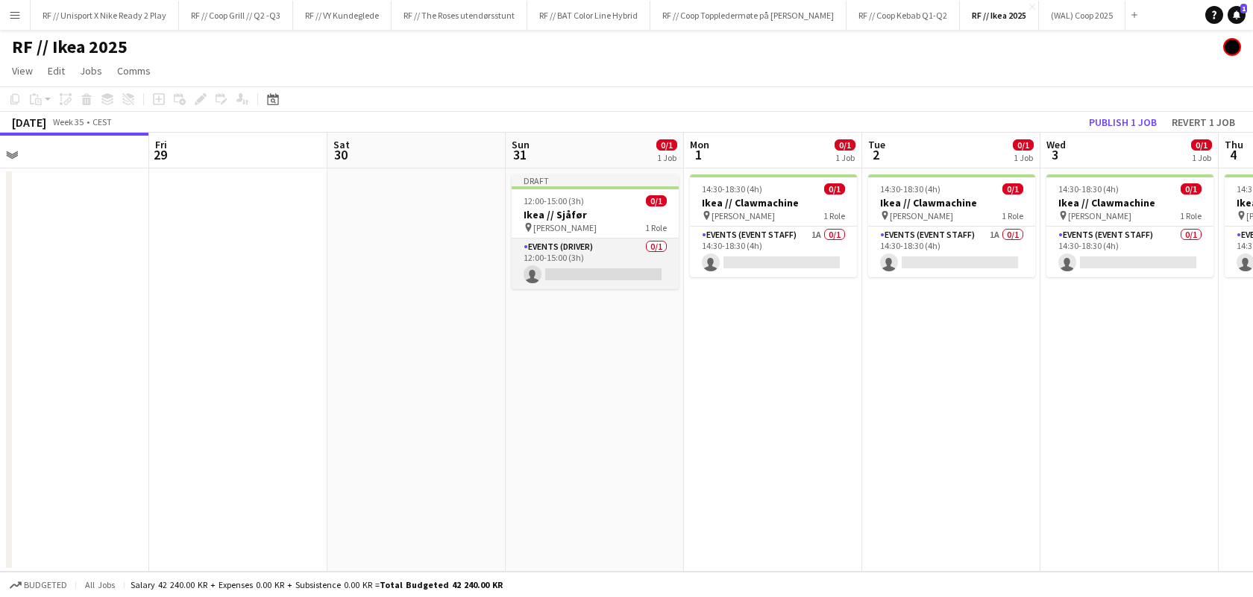
click at [592, 268] on app-card-role "Events (Driver) 0/1 12:00-15:00 (3h) single-neutral-actions" at bounding box center [595, 264] width 167 height 51
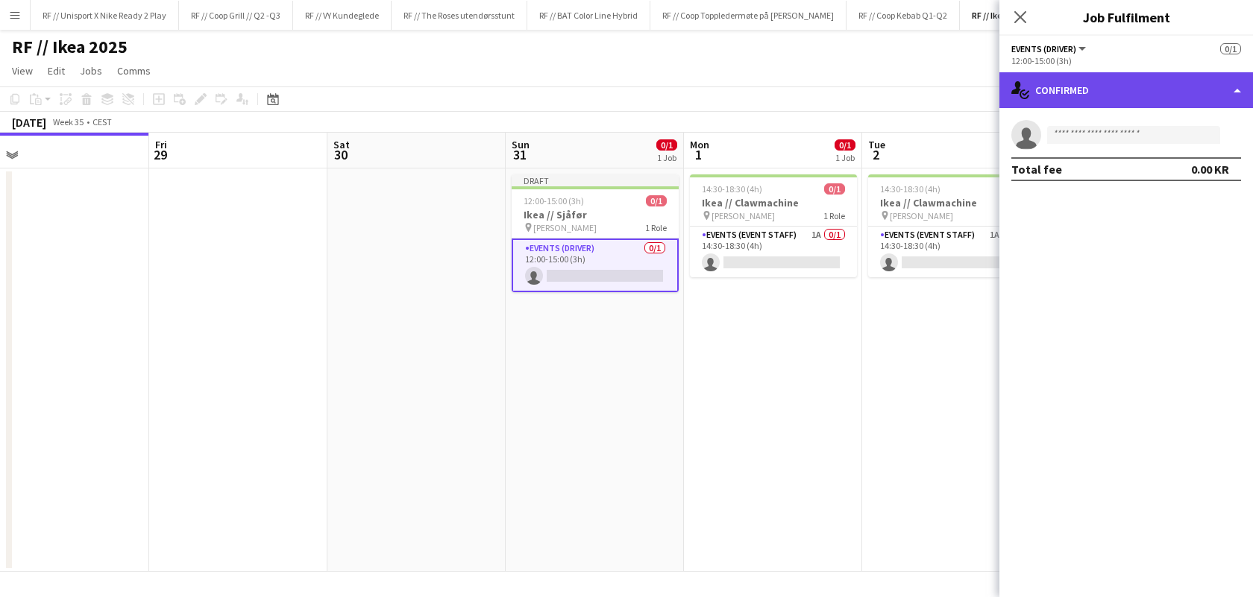
click at [1236, 87] on div "single-neutral-actions-check-2 Confirmed" at bounding box center [1126, 90] width 254 height 36
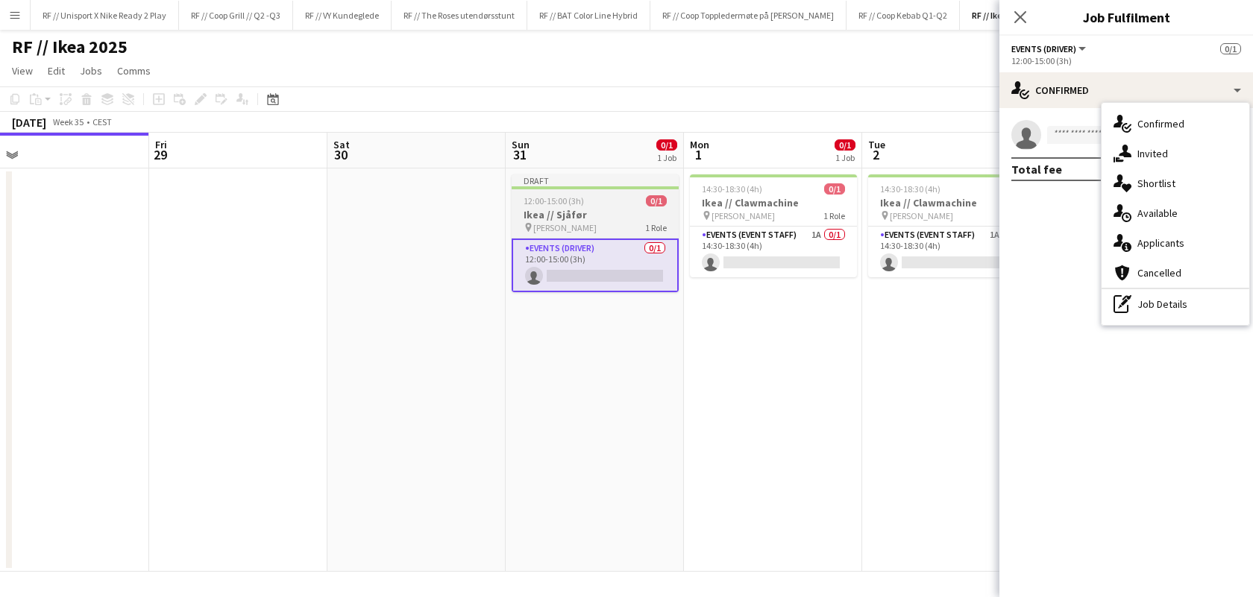
click at [544, 233] on span "[PERSON_NAME]" at bounding box center [564, 227] width 63 height 11
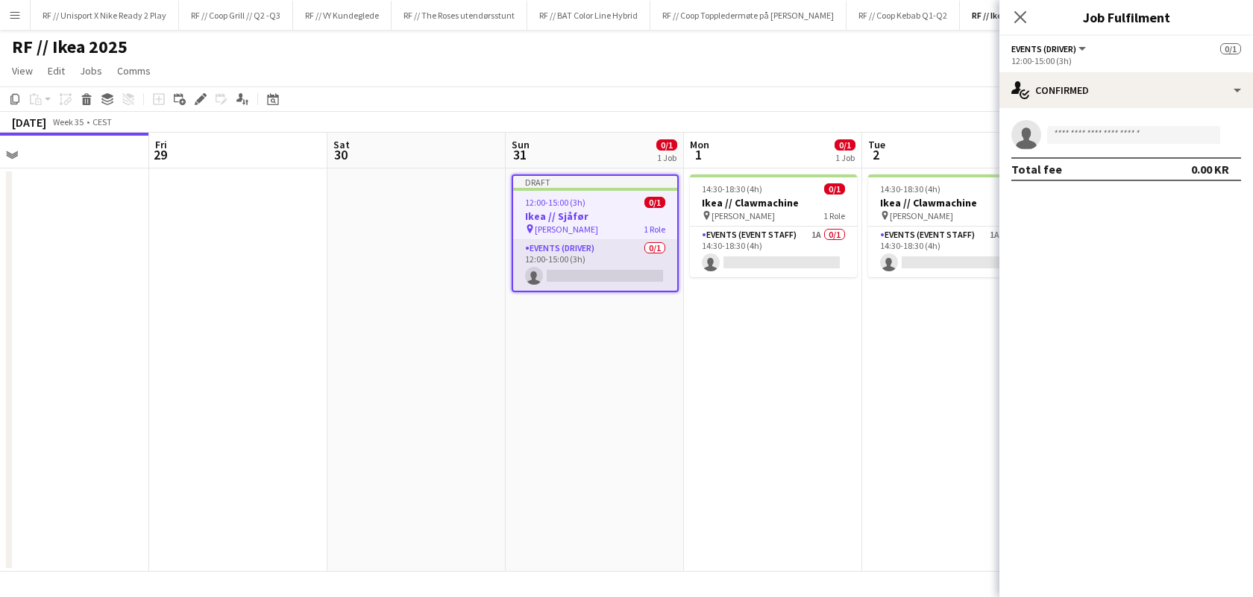
click at [568, 264] on app-card-role "Events (Driver) 0/1 12:00-15:00 (3h) single-neutral-actions" at bounding box center [595, 265] width 164 height 51
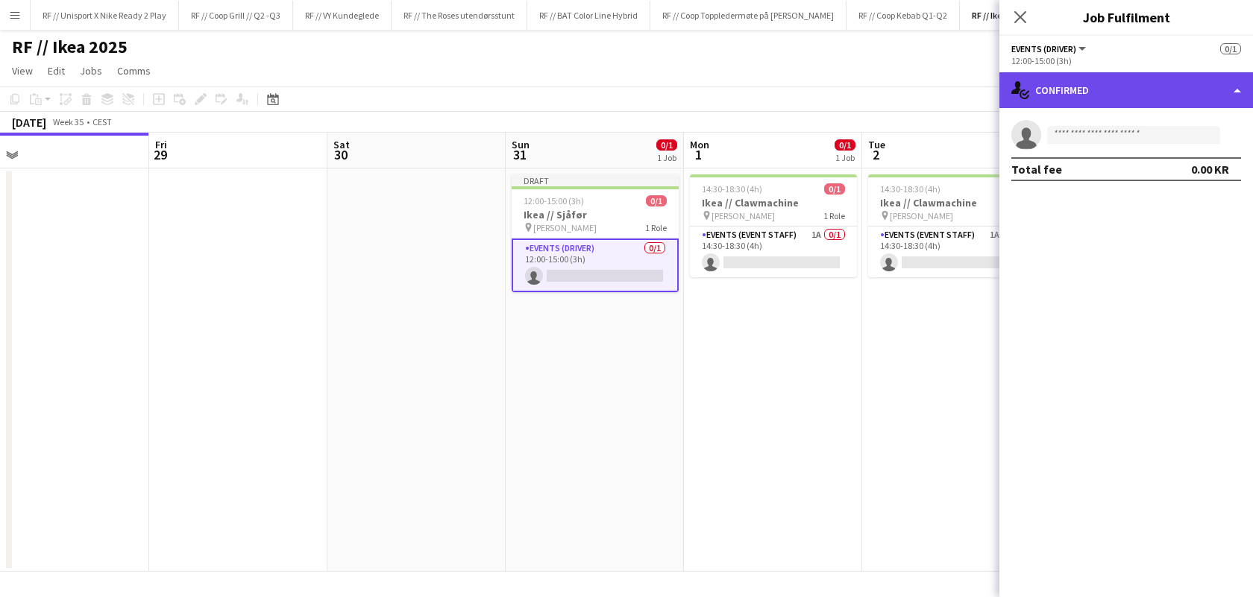
click at [1239, 92] on div "single-neutral-actions-check-2 Confirmed" at bounding box center [1126, 90] width 254 height 36
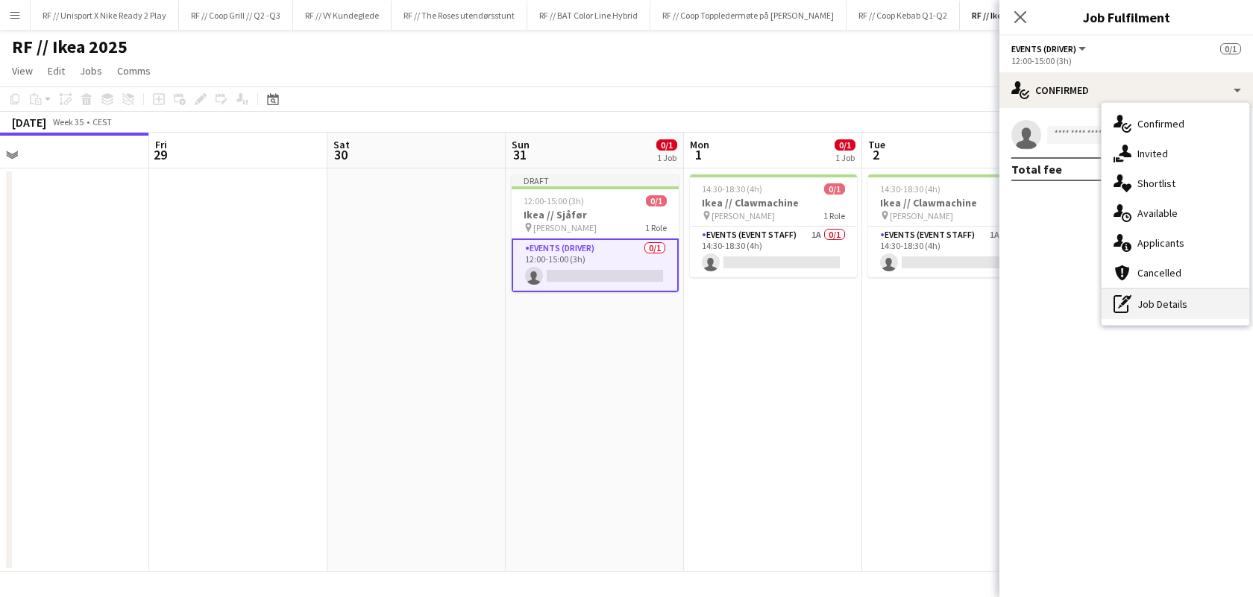
click at [1137, 300] on div "pen-write Job Details" at bounding box center [1176, 304] width 148 height 30
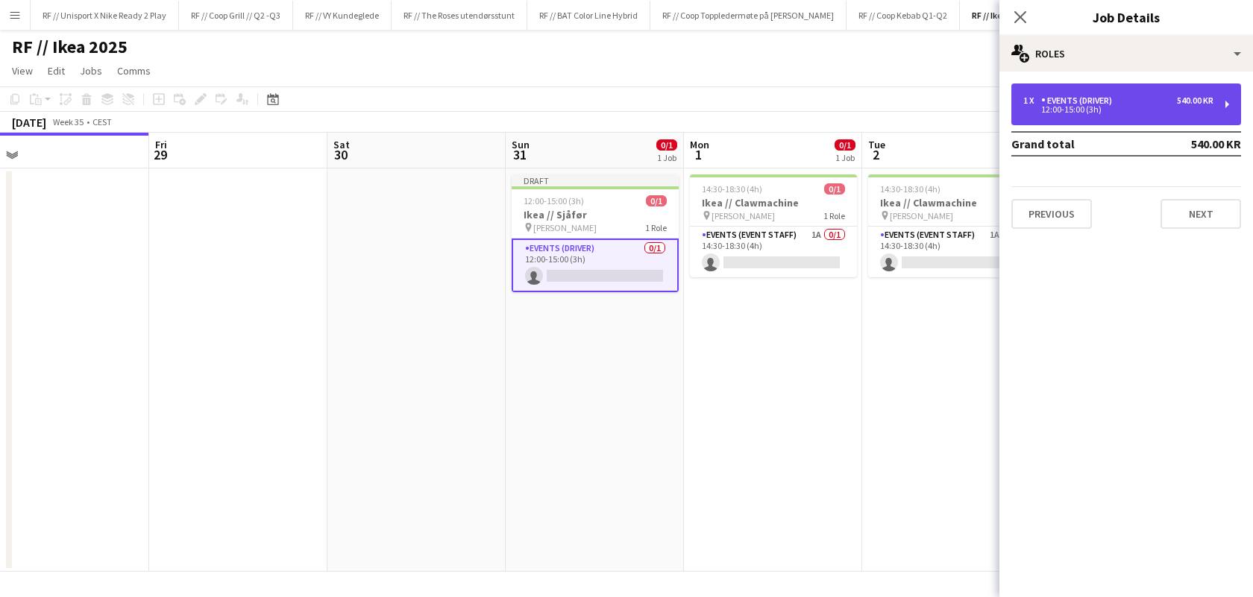
click at [1113, 107] on div "12:00-15:00 (3h)" at bounding box center [1118, 109] width 190 height 7
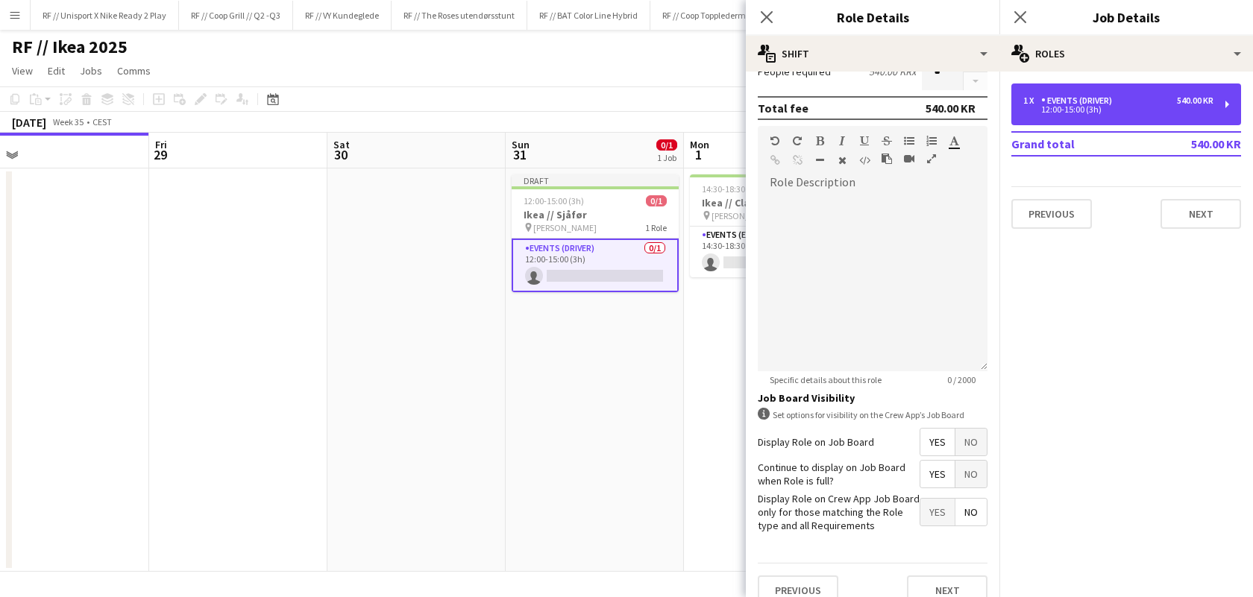
scroll to position [408, 0]
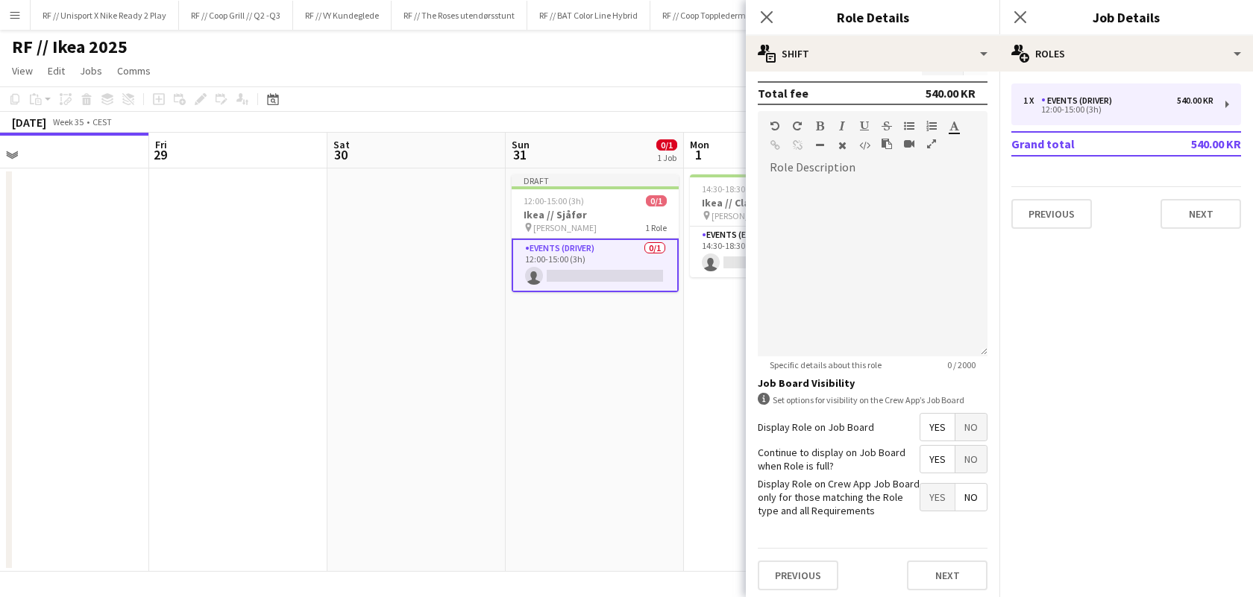
click at [671, 421] on app-date-cell "Draft 12:00-15:00 (3h) 0/1 Ikea // Sjåfør pin [PERSON_NAME] 1 Role Events (Driv…" at bounding box center [595, 370] width 178 height 403
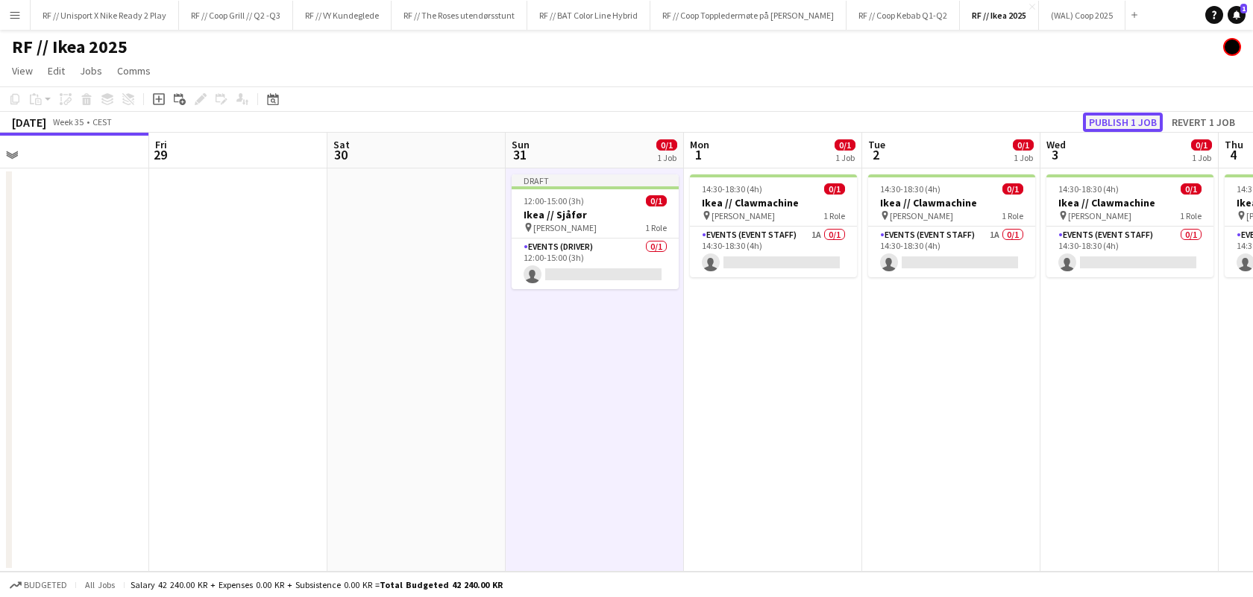
click at [1129, 123] on button "Publish 1 job" at bounding box center [1123, 122] width 80 height 19
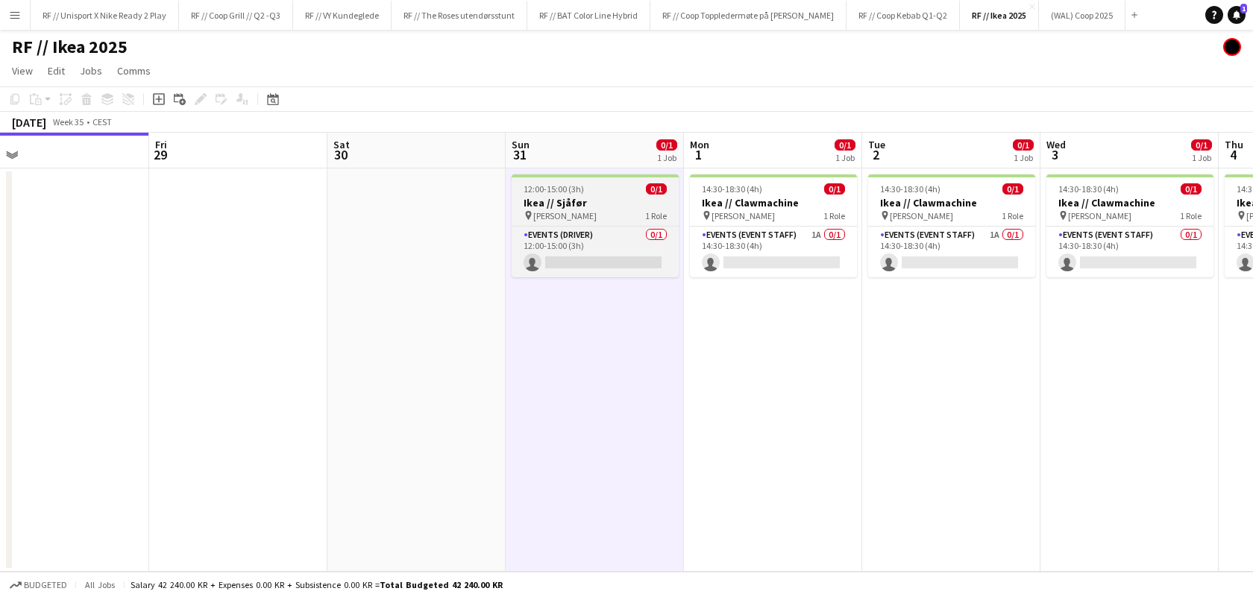
click at [610, 210] on div "pin IKEA KARL JOHAN 1 Role" at bounding box center [595, 216] width 167 height 12
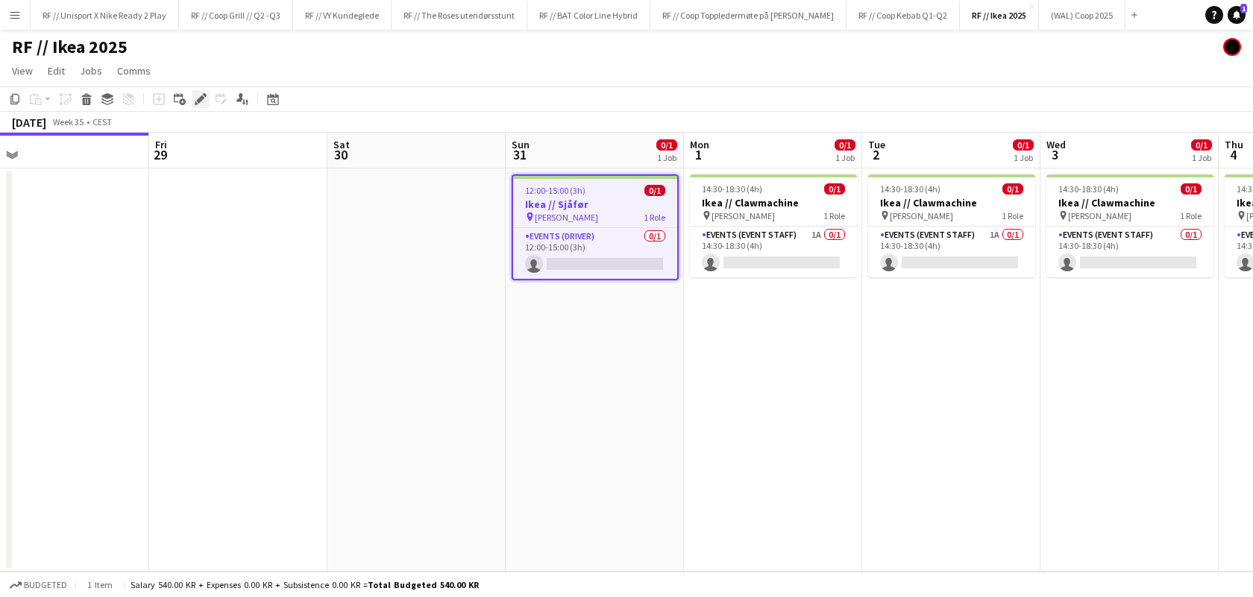
click at [193, 101] on div "Edit" at bounding box center [201, 99] width 18 height 18
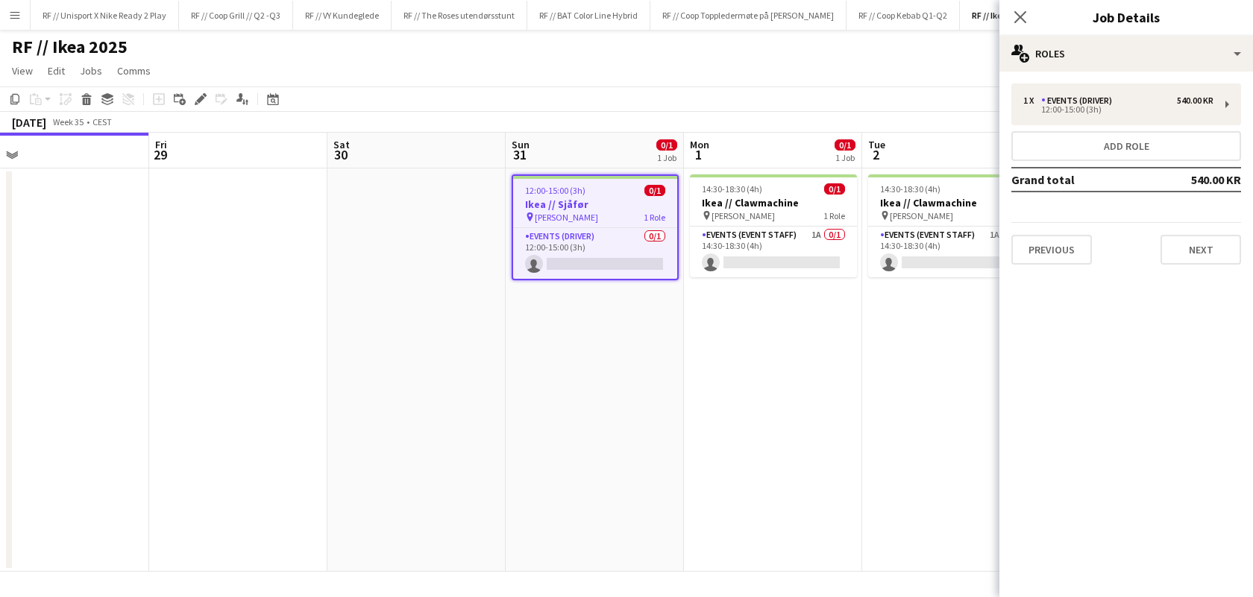
click at [1040, 225] on div "Previous Next" at bounding box center [1126, 243] width 230 height 43
click at [1040, 239] on button "Previous" at bounding box center [1051, 250] width 81 height 30
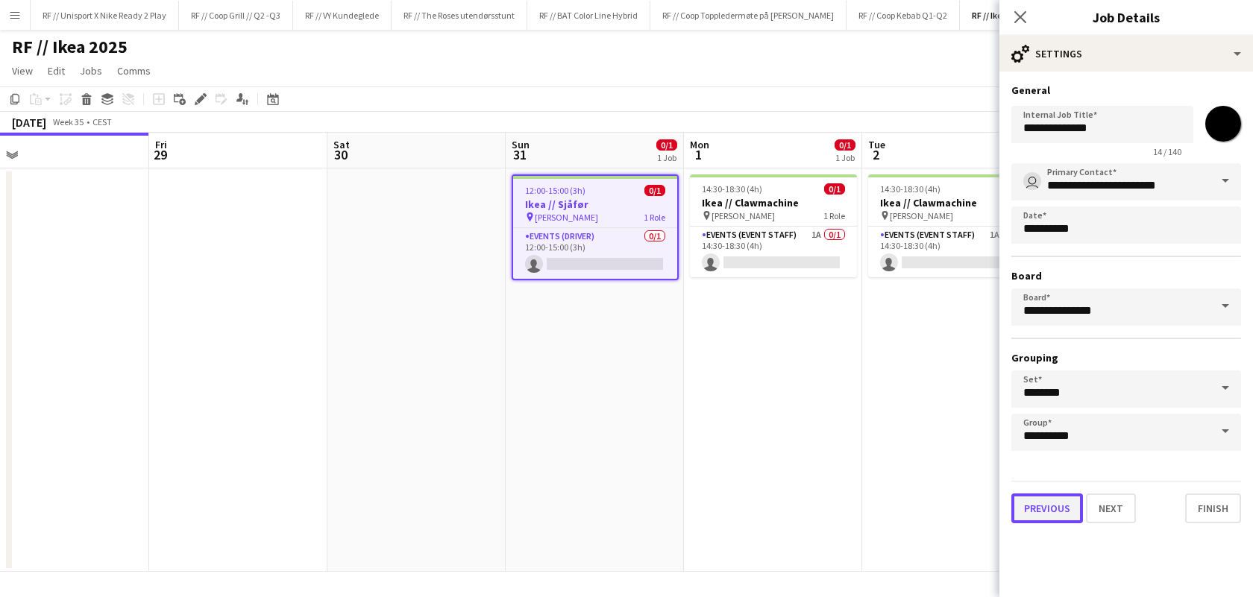
click at [1052, 508] on button "Previous" at bounding box center [1047, 509] width 72 height 30
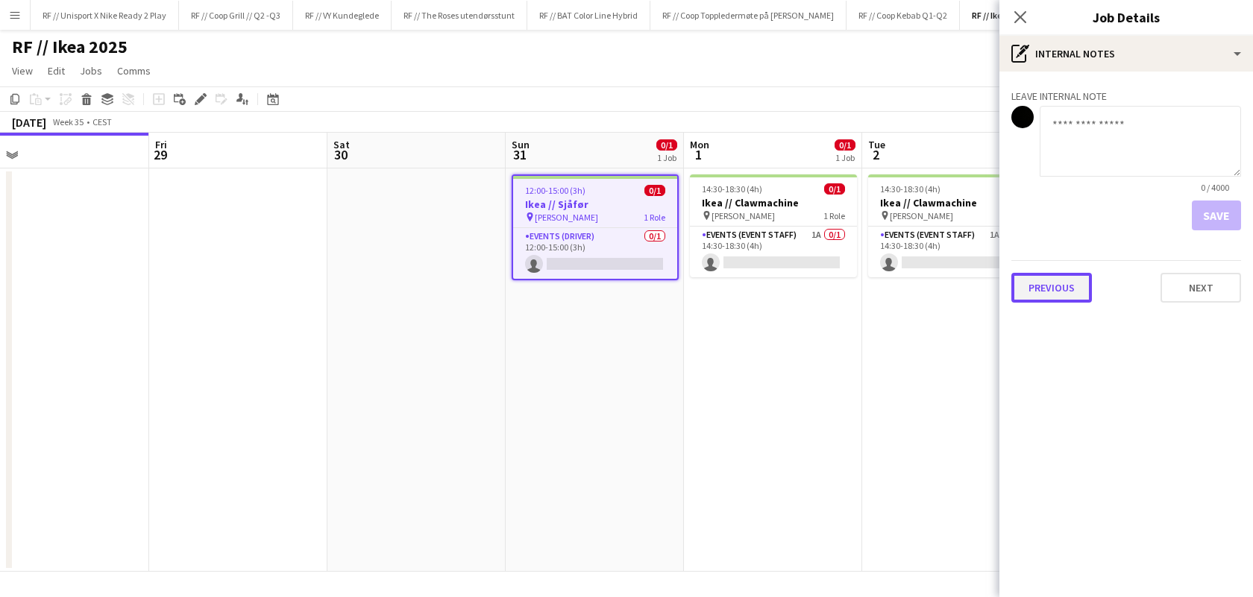
click at [1057, 293] on button "Previous" at bounding box center [1051, 288] width 81 height 30
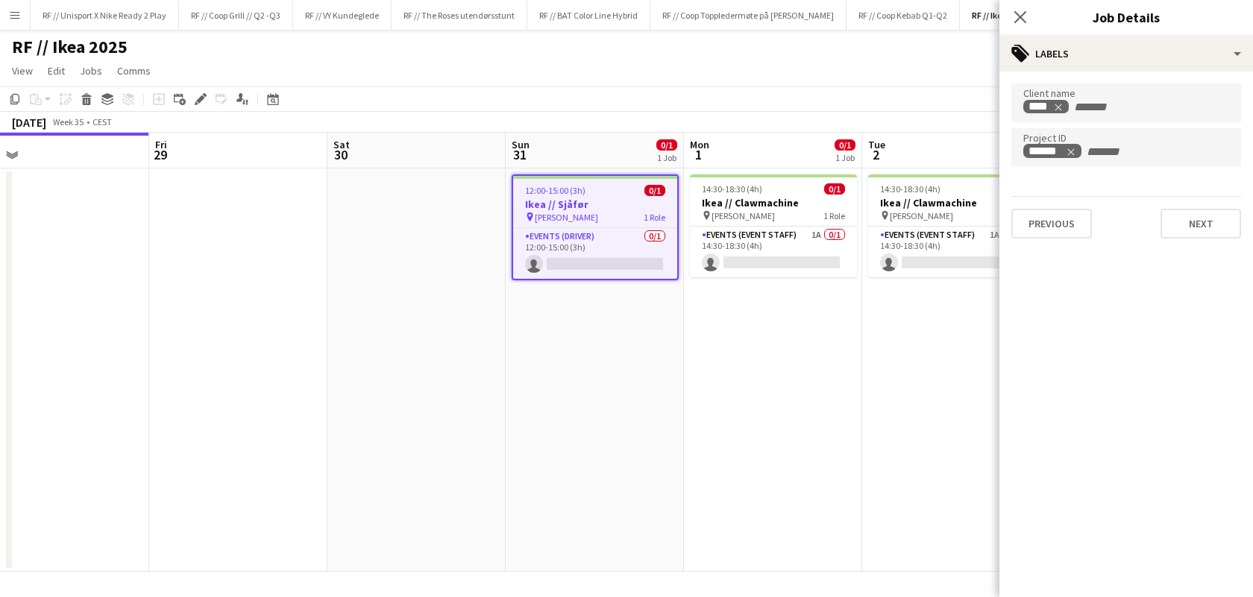
click at [607, 349] on app-date-cell "12:00-15:00 (3h) 0/1 Ikea // Sjåfør pin IKEA KARL JOHAN 1 Role Events (Driver) …" at bounding box center [595, 370] width 178 height 403
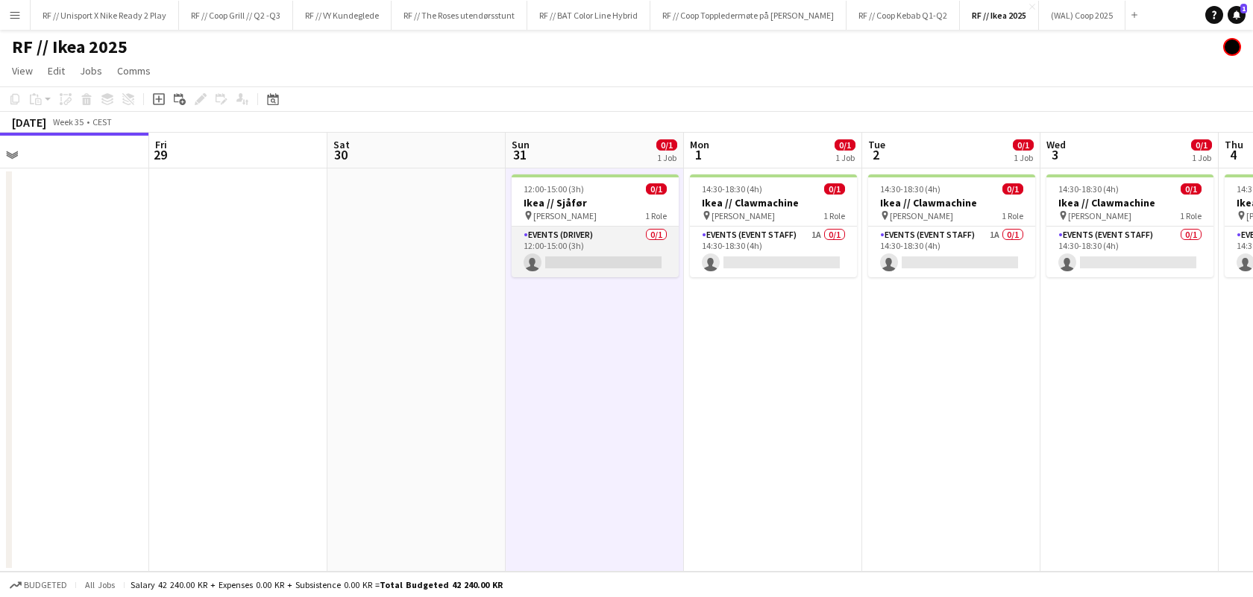
scroll to position [0, 563]
click at [619, 254] on app-card-role "Events (Driver) 0/1 12:00-15:00 (3h) single-neutral-actions" at bounding box center [595, 252] width 167 height 51
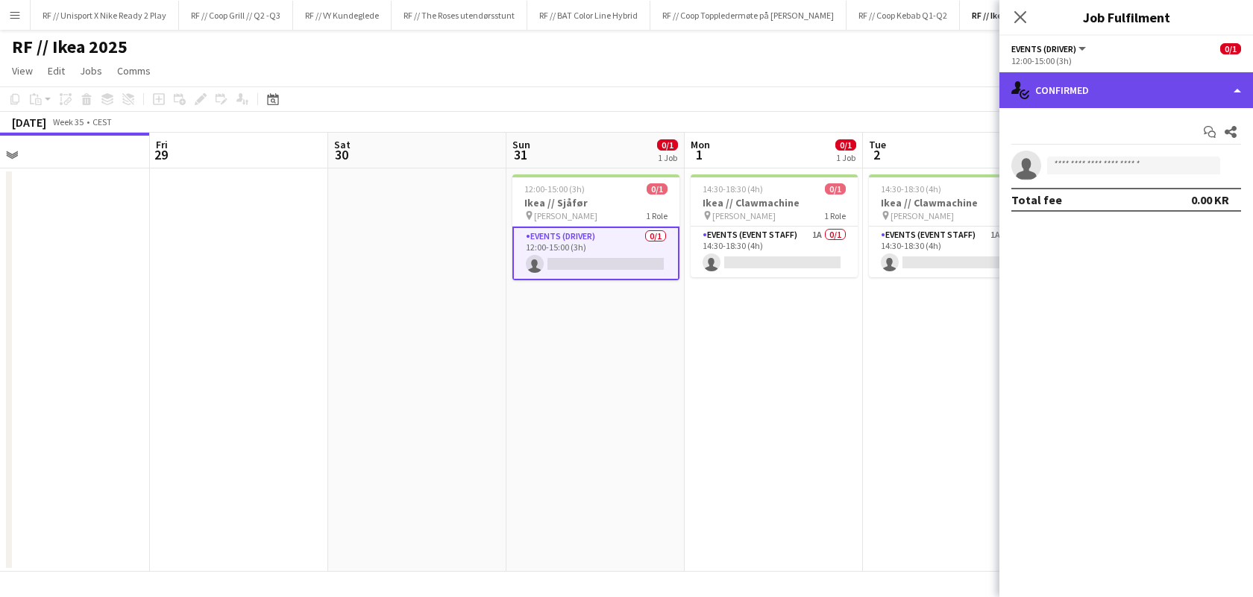
click at [1228, 87] on div "single-neutral-actions-check-2 Confirmed" at bounding box center [1126, 90] width 254 height 36
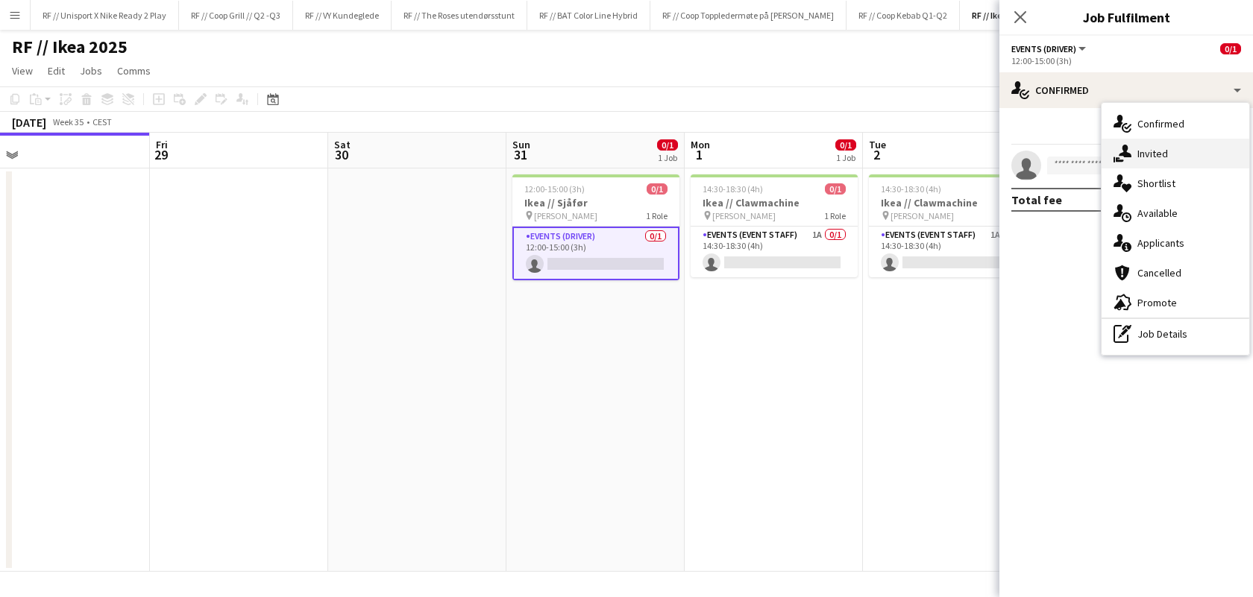
click at [1169, 148] on div "single-neutral-actions-share-1 Invited" at bounding box center [1176, 154] width 148 height 30
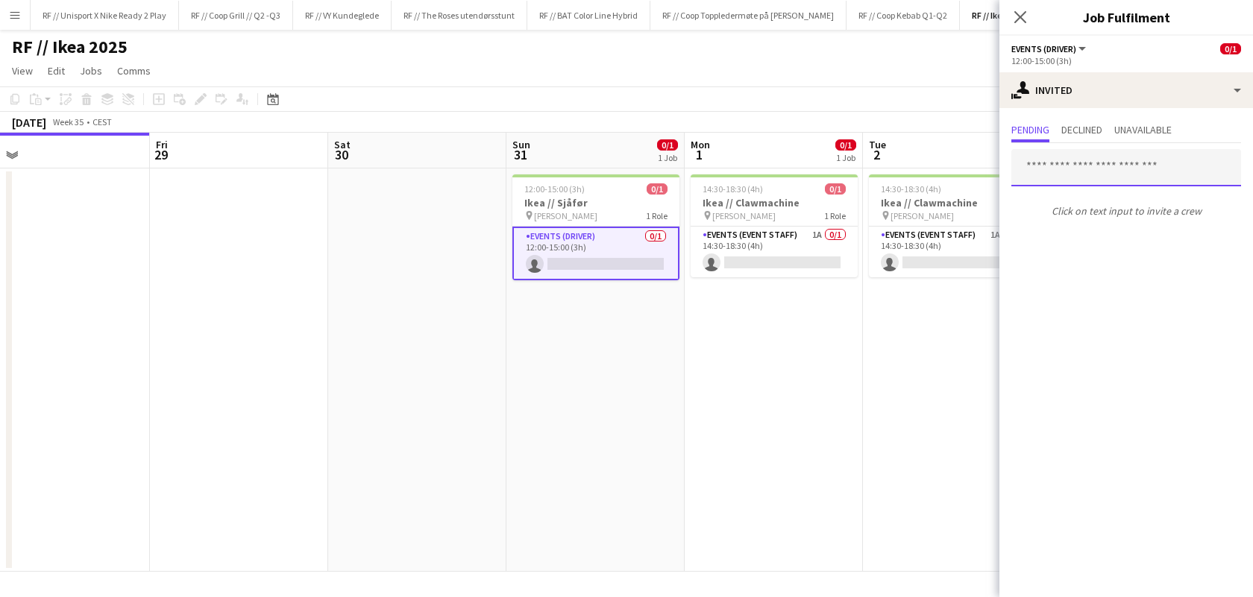
click at [1060, 173] on input "text" at bounding box center [1126, 167] width 230 height 37
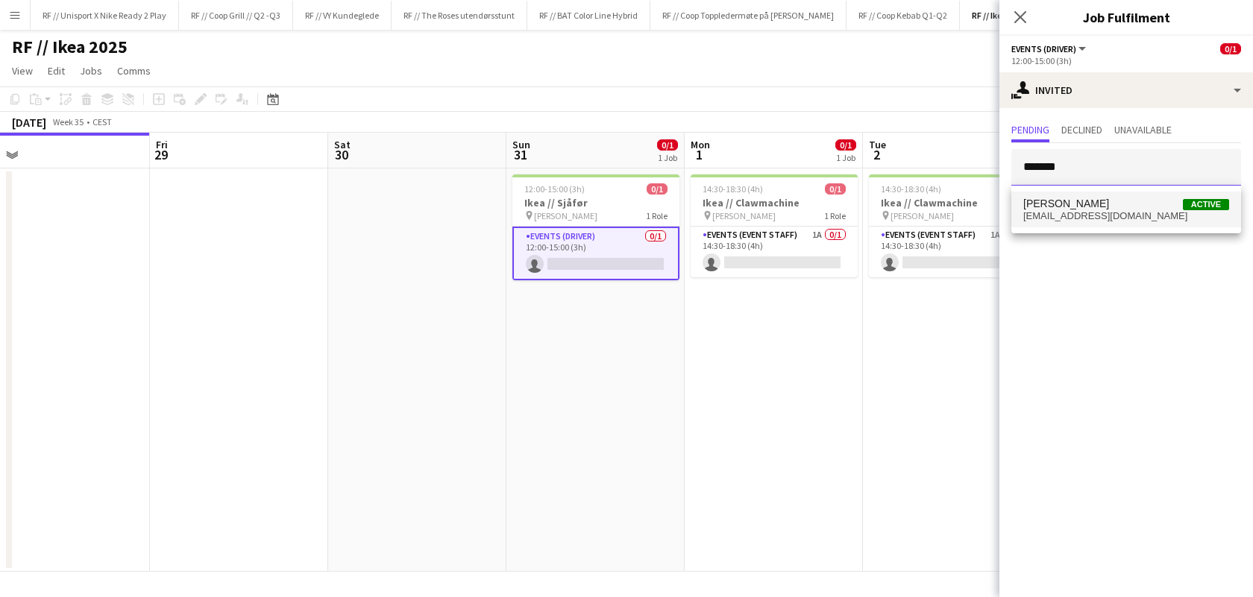
type input "*******"
click at [1053, 215] on span "[EMAIL_ADDRESS][DOMAIN_NAME]" at bounding box center [1126, 216] width 206 height 12
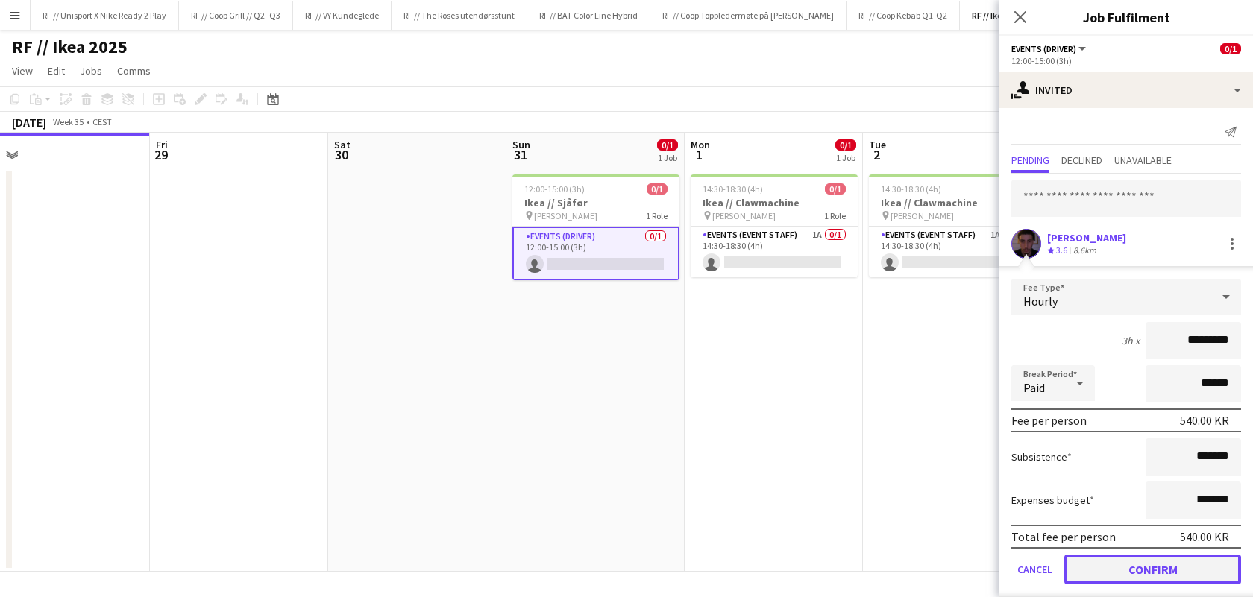
click at [1179, 576] on button "Confirm" at bounding box center [1152, 570] width 177 height 30
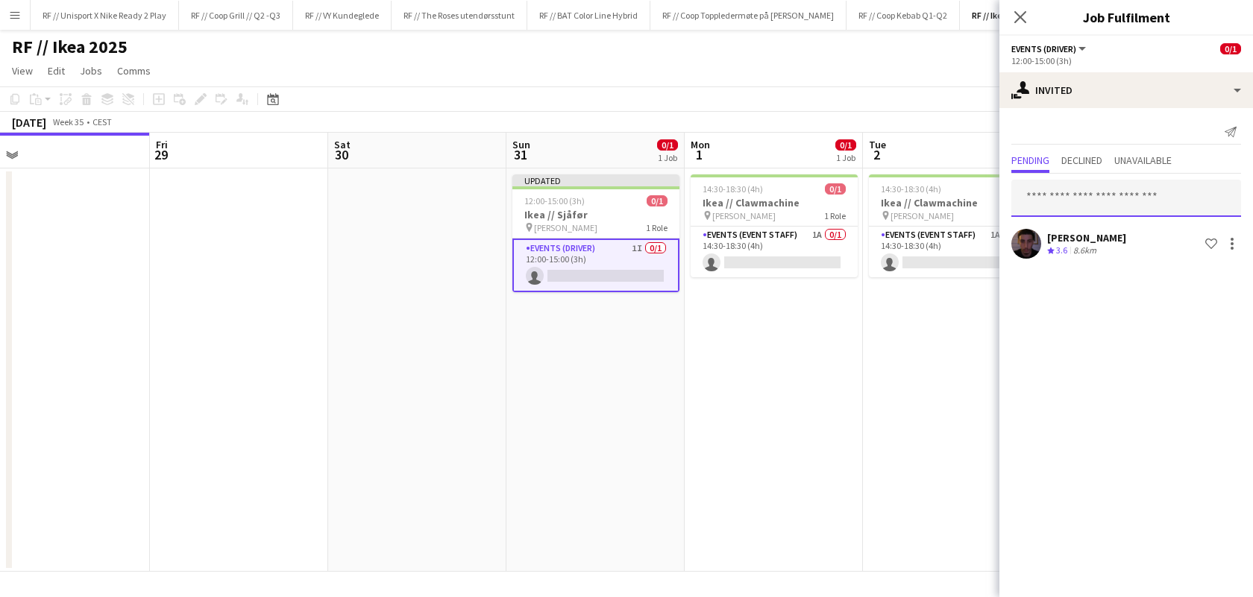
click at [1078, 189] on input "text" at bounding box center [1126, 198] width 230 height 37
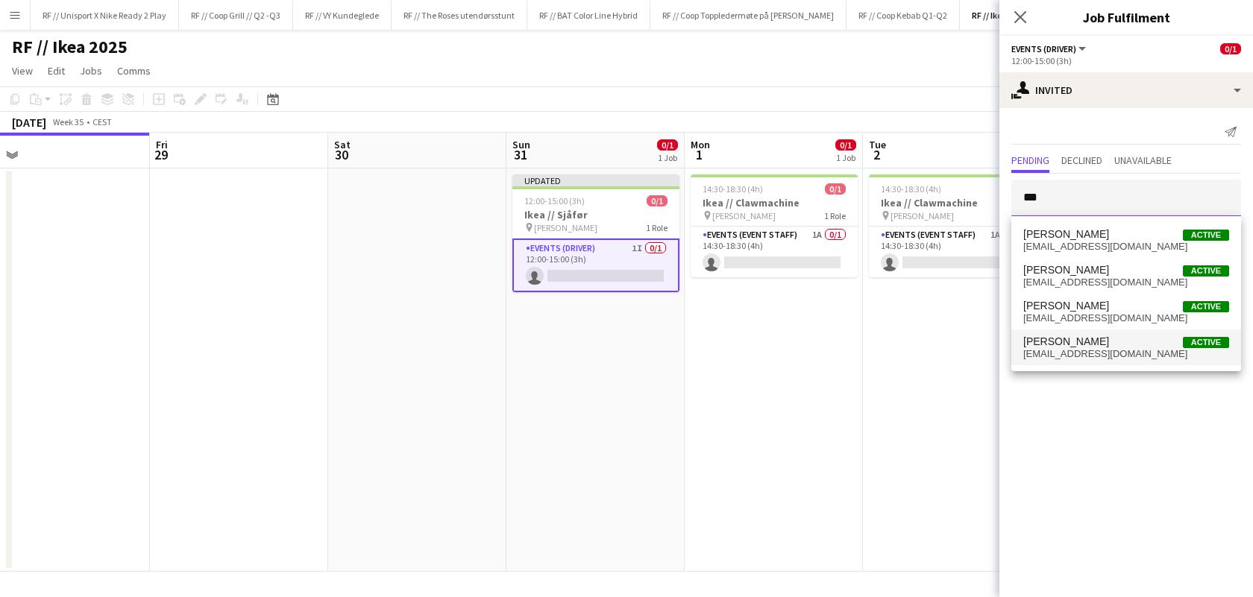
type input "***"
click at [1134, 346] on span "Louay Zamour Active" at bounding box center [1126, 342] width 206 height 13
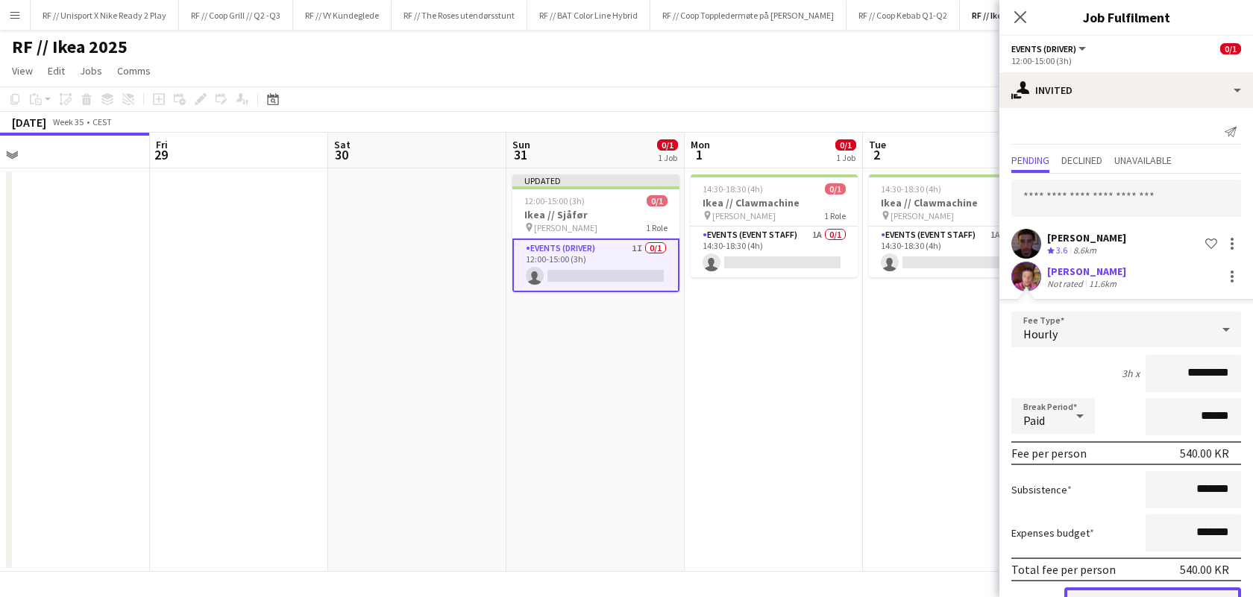
click at [1157, 589] on button "Confirm" at bounding box center [1152, 603] width 177 height 30
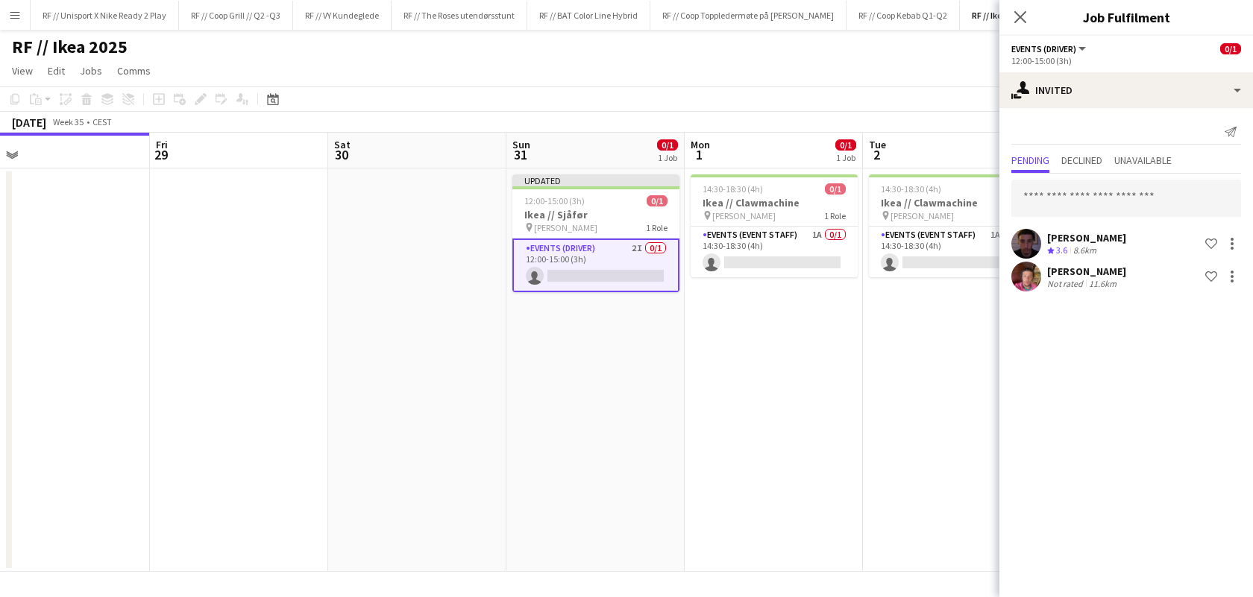
click at [898, 420] on app-date-cell "14:30-18:30 (4h) 0/1 Ikea // Clawmachine pin [PERSON_NAME] 1 Role Events (Event…" at bounding box center [952, 370] width 178 height 403
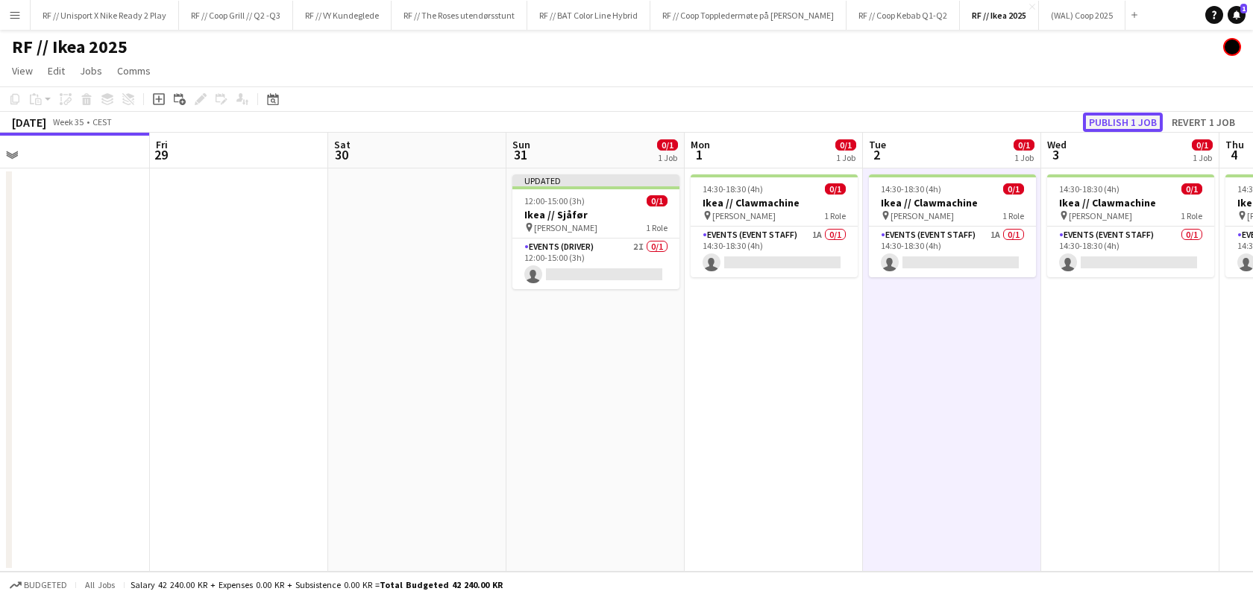
click at [1114, 131] on button "Publish 1 job" at bounding box center [1123, 122] width 80 height 19
